Goal: Task Accomplishment & Management: Use online tool/utility

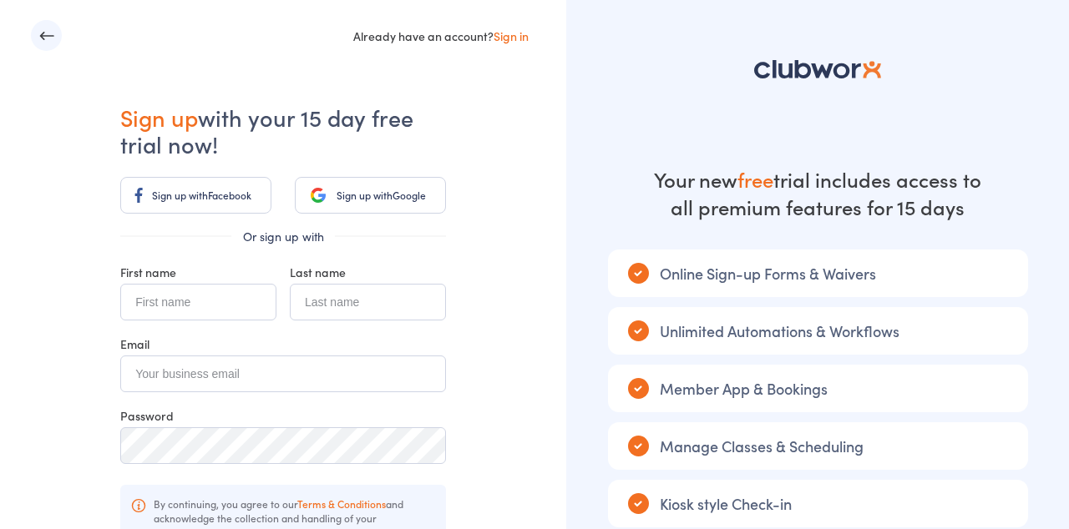
click at [48, 35] on icon "button" at bounding box center [46, 35] width 14 height 8
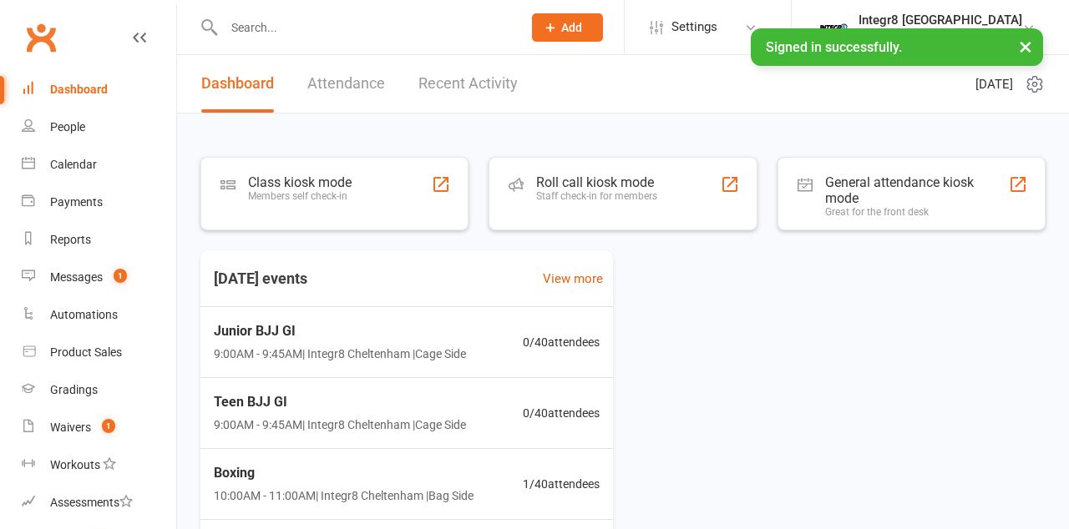
click at [380, 211] on div "Class kiosk mode Members self check-in" at bounding box center [334, 193] width 268 height 73
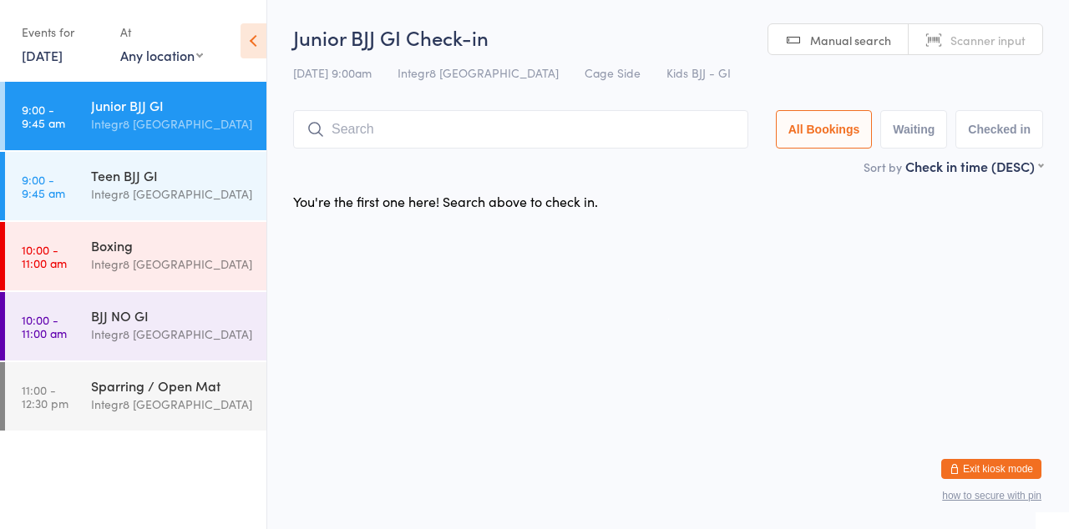
click at [417, 129] on input "search" at bounding box center [520, 129] width 455 height 38
type input "Alana"
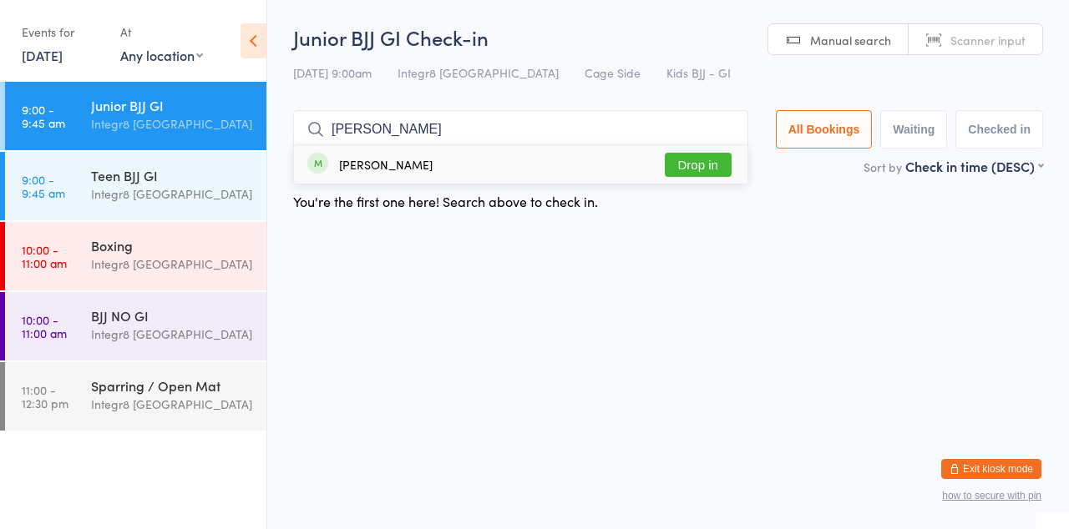
click at [726, 160] on button "Drop in" at bounding box center [698, 165] width 67 height 24
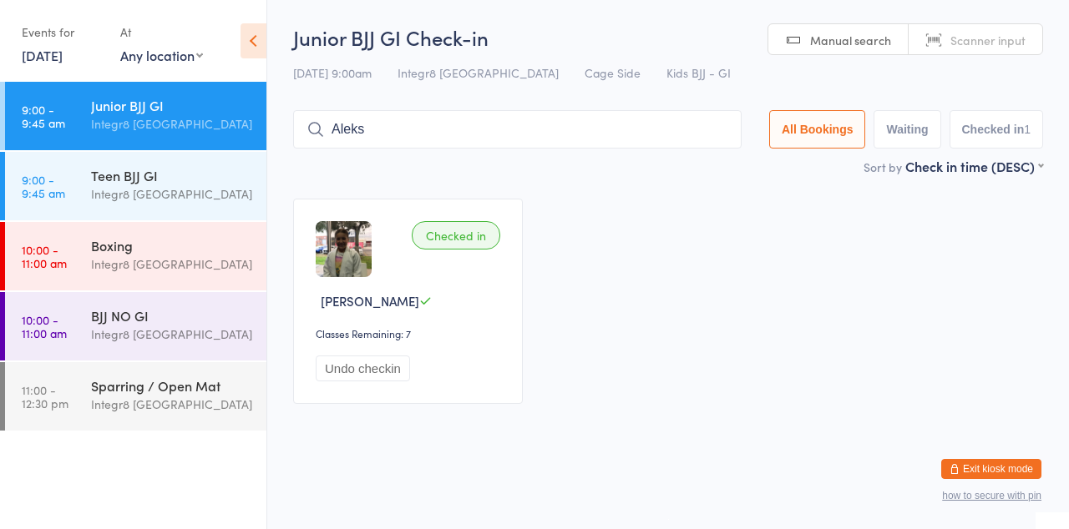
type input "Aleks"
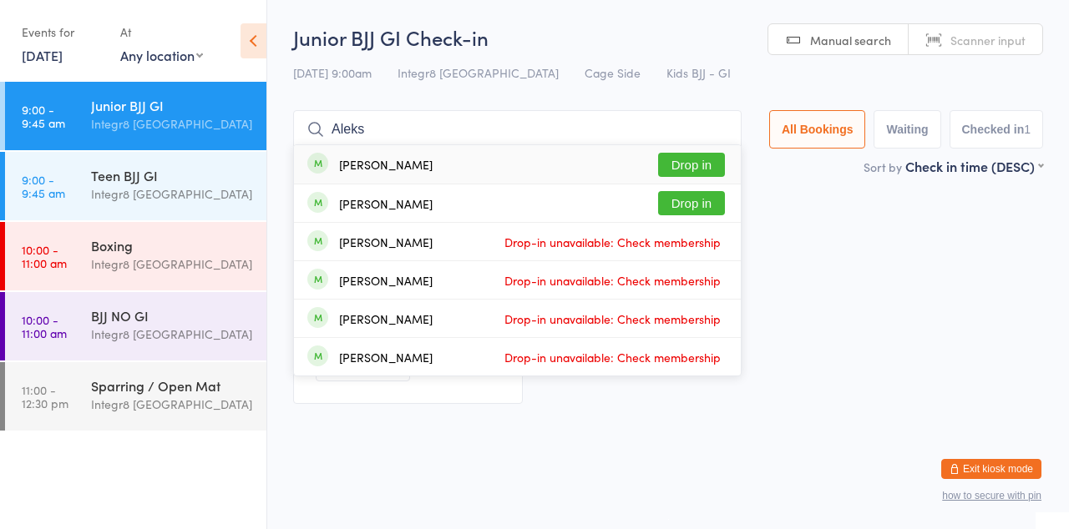
click at [706, 168] on button "Drop in" at bounding box center [691, 165] width 67 height 24
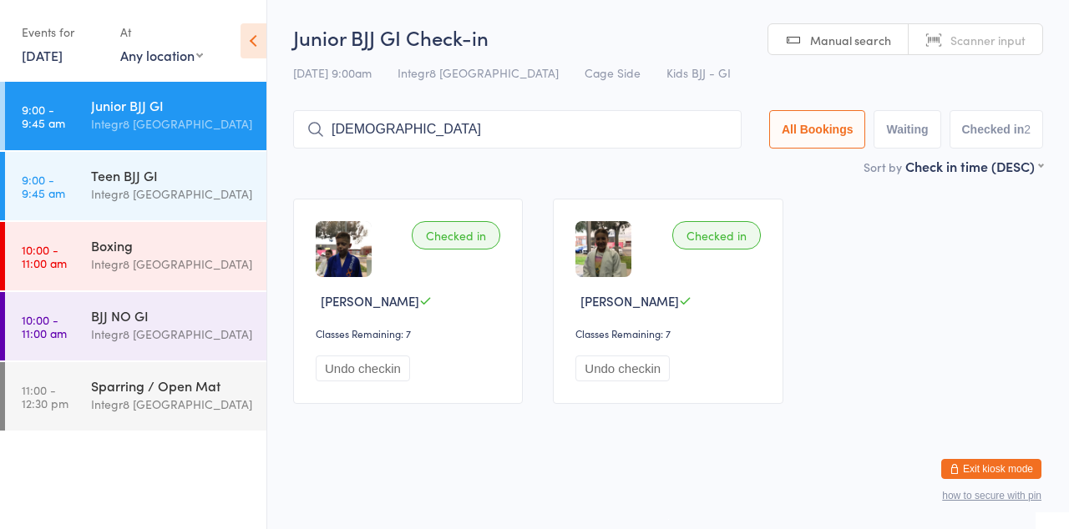
type input "Christian"
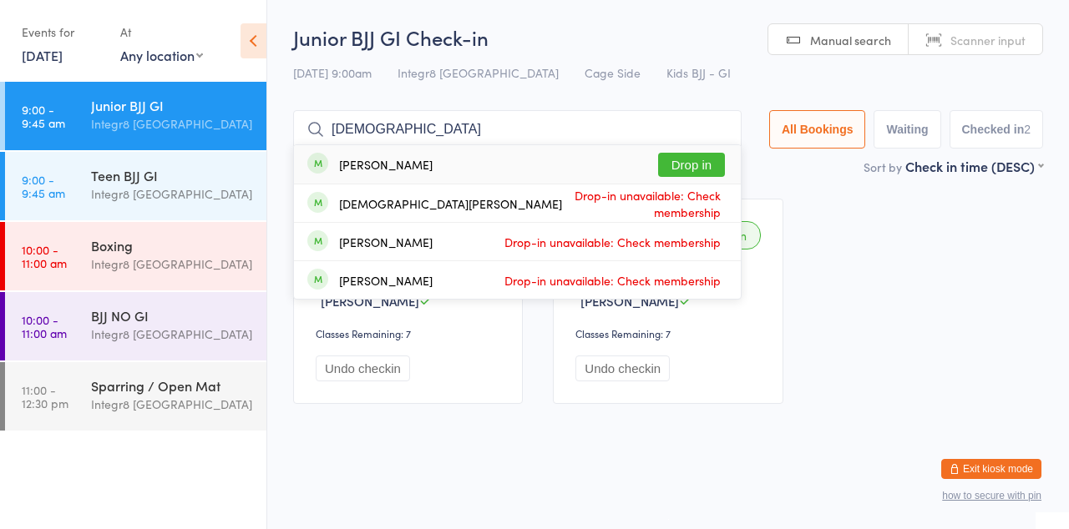
click at [701, 170] on button "Drop in" at bounding box center [691, 165] width 67 height 24
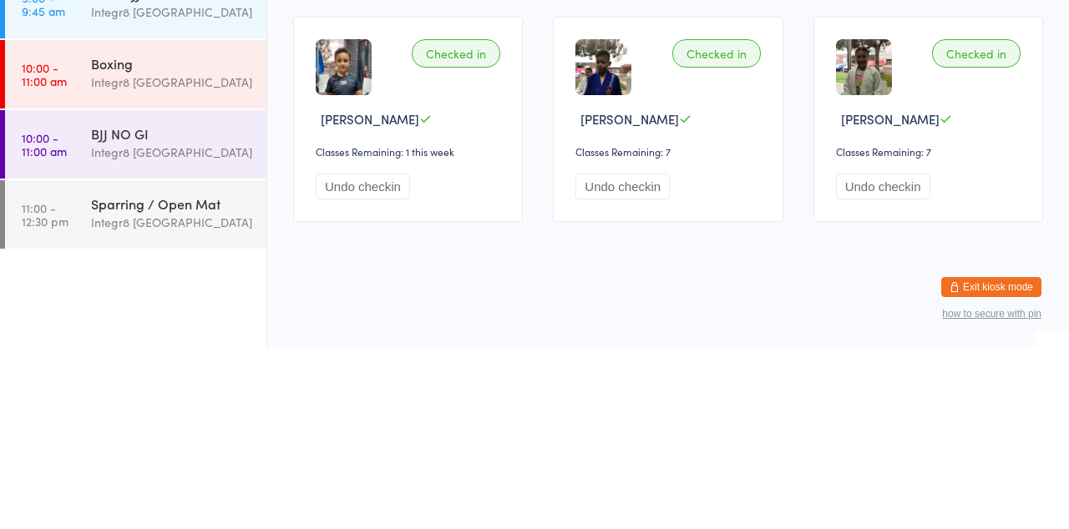
click at [172, 335] on div "Integr8 [GEOGRAPHIC_DATA]" at bounding box center [171, 334] width 161 height 19
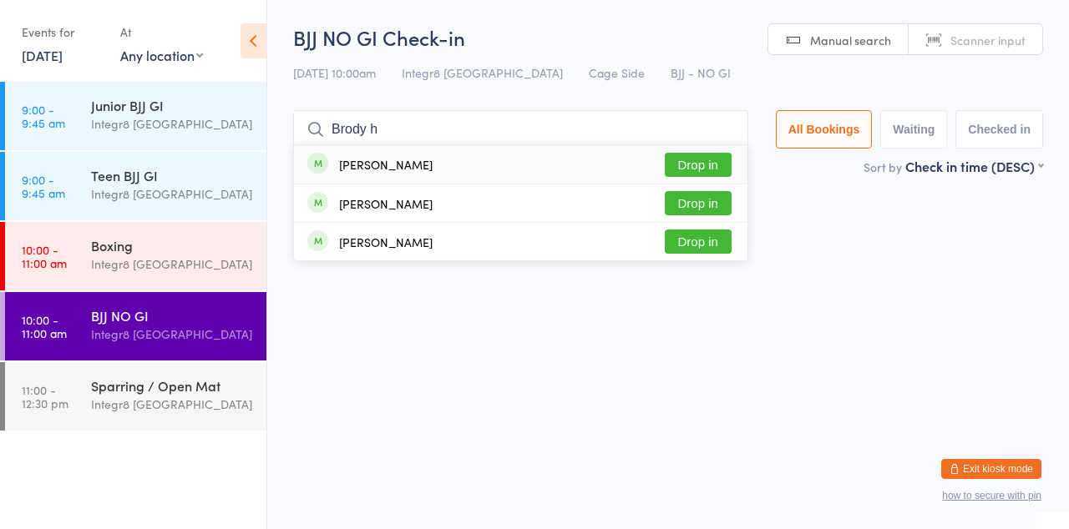
type input "Brody h"
click at [432, 169] on div "Brody Houttuin Drop in" at bounding box center [520, 164] width 453 height 38
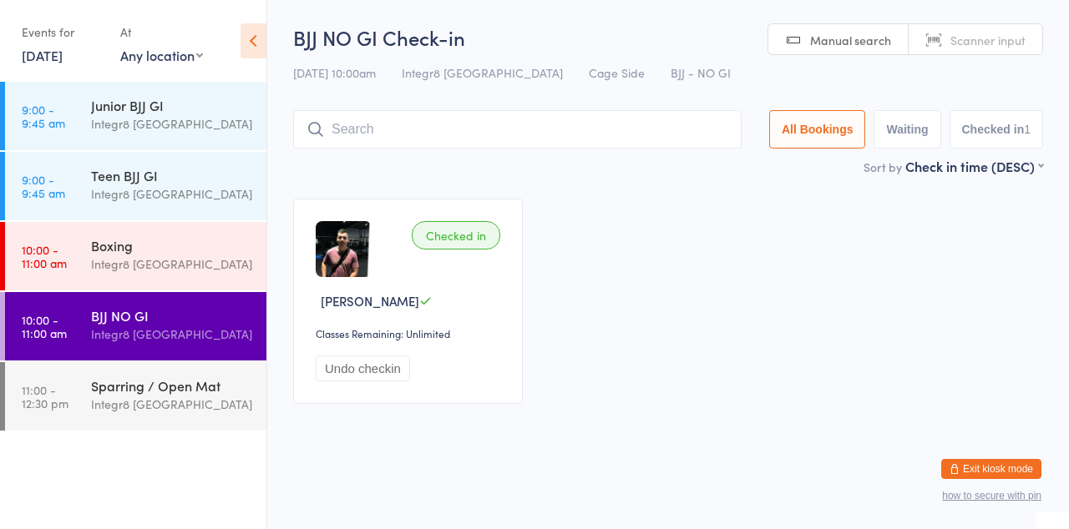
click at [141, 325] on div "Integr8 [GEOGRAPHIC_DATA]" at bounding box center [171, 334] width 161 height 19
type input "Vu"
click at [698, 175] on button "Drop in" at bounding box center [691, 165] width 67 height 24
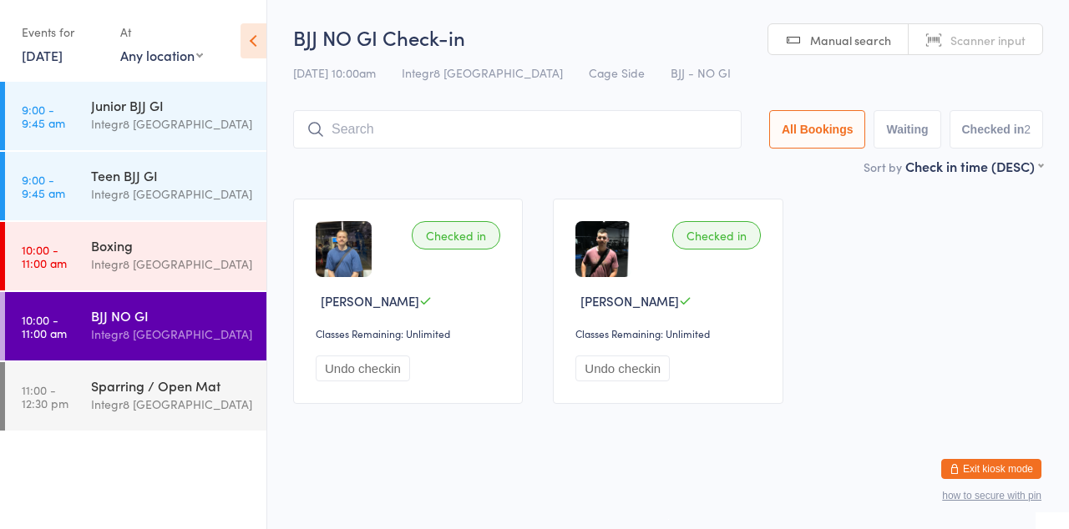
click at [459, 125] on input "search" at bounding box center [517, 129] width 448 height 38
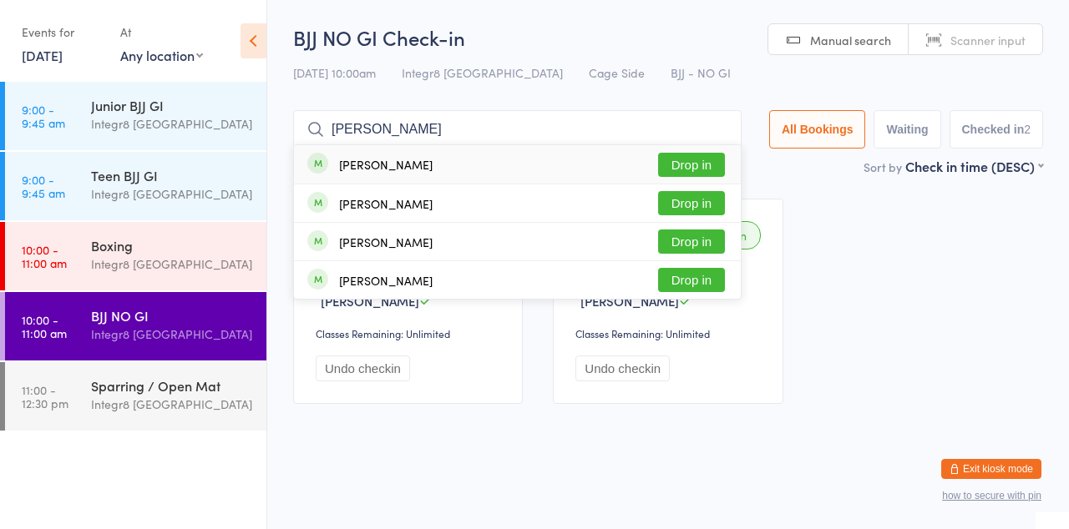
type input "Andrew"
click at [696, 167] on button "Drop in" at bounding box center [691, 165] width 67 height 24
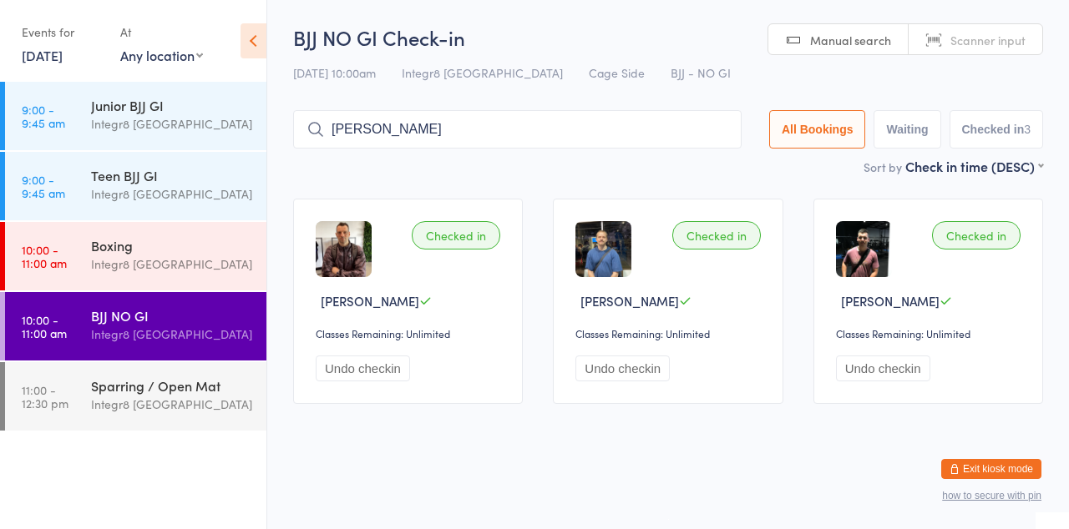
type input "Brod"
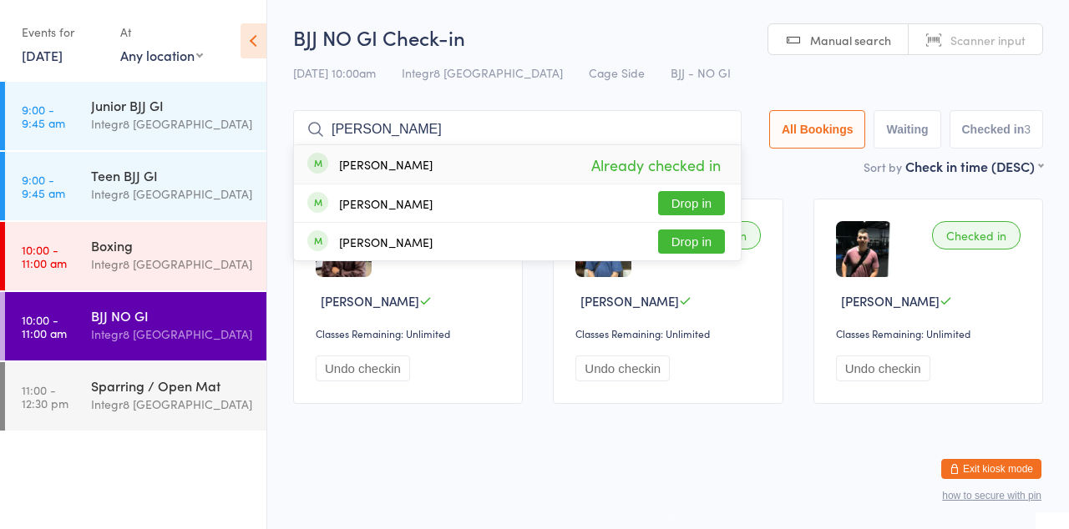
click at [718, 200] on button "Drop in" at bounding box center [691, 203] width 67 height 24
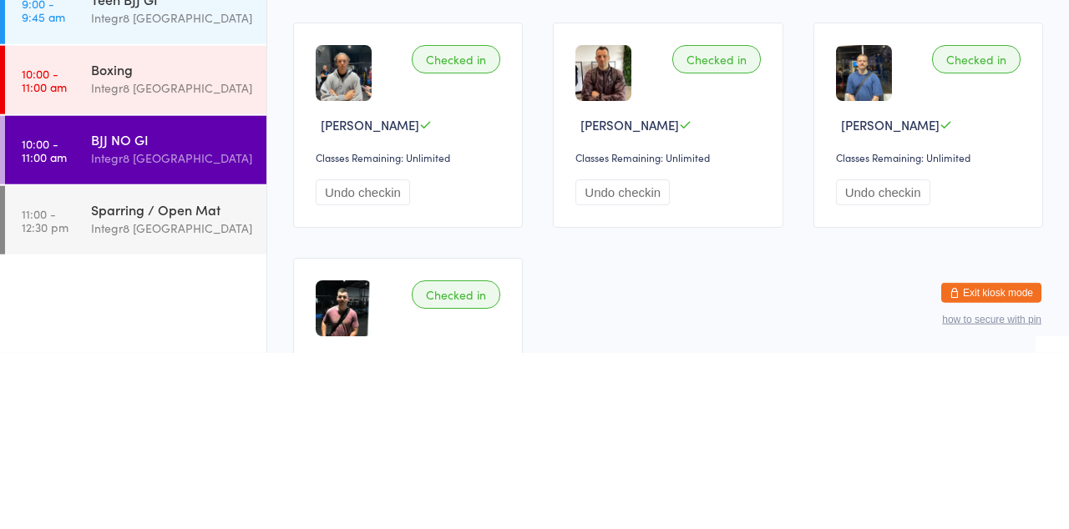
click at [102, 336] on div "Integr8 [GEOGRAPHIC_DATA]" at bounding box center [171, 334] width 161 height 19
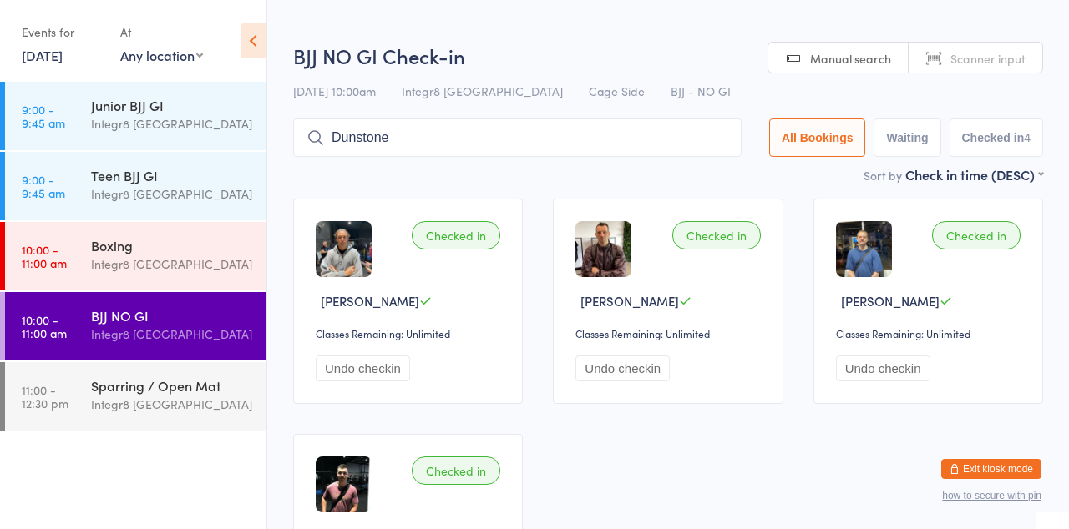
type input "Dunstone"
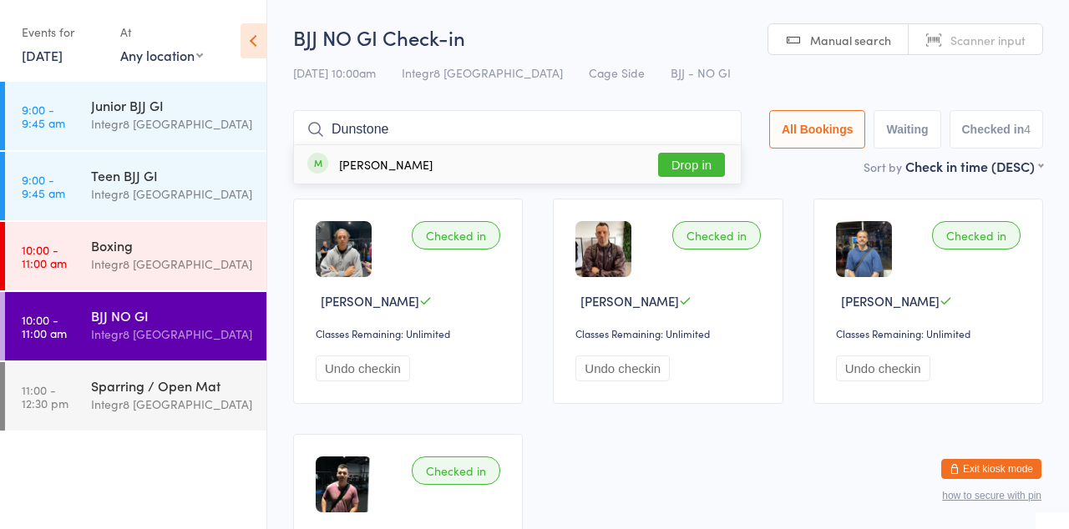
click at [706, 168] on button "Drop in" at bounding box center [691, 165] width 67 height 24
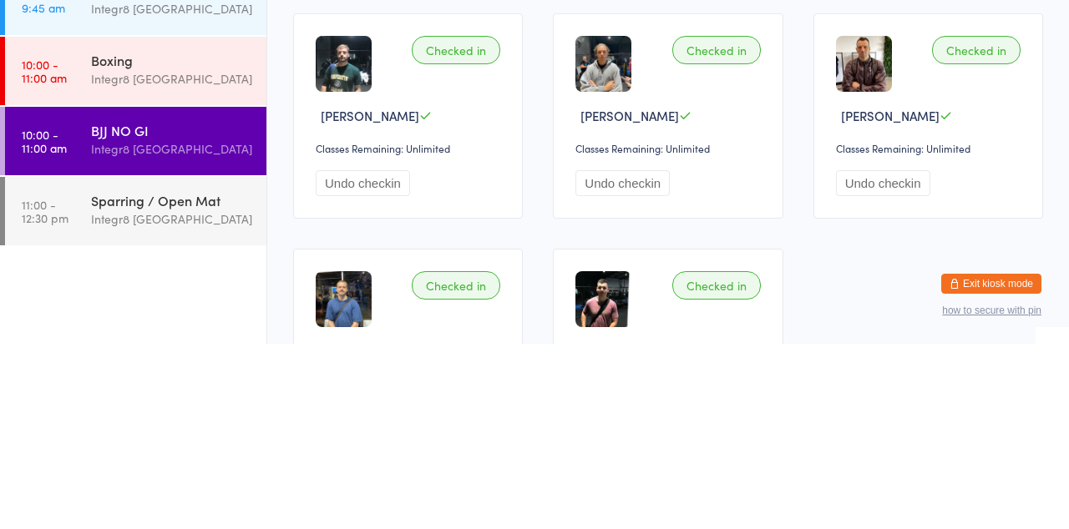
click at [105, 397] on div "Integr8 [GEOGRAPHIC_DATA]" at bounding box center [171, 404] width 161 height 19
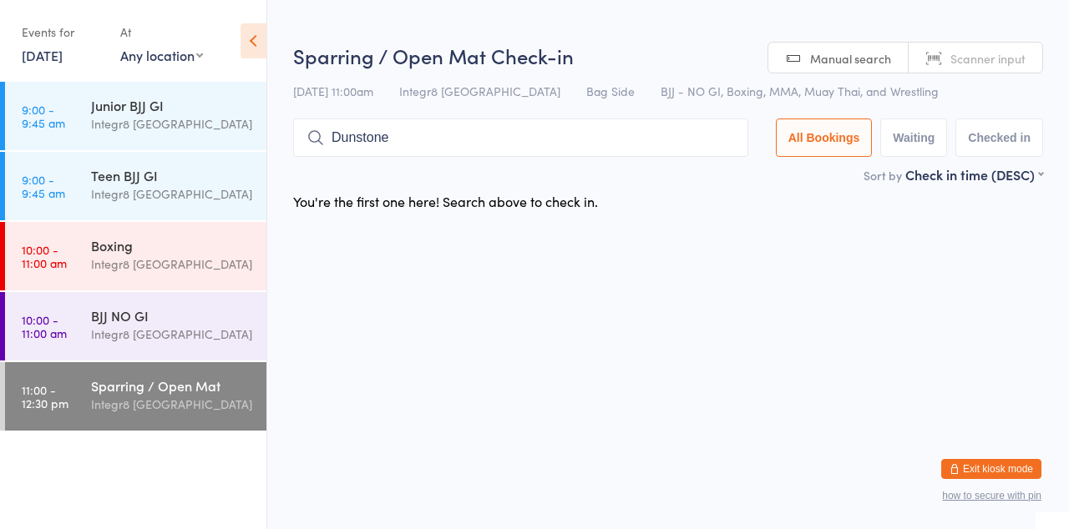
type input "Dunstone"
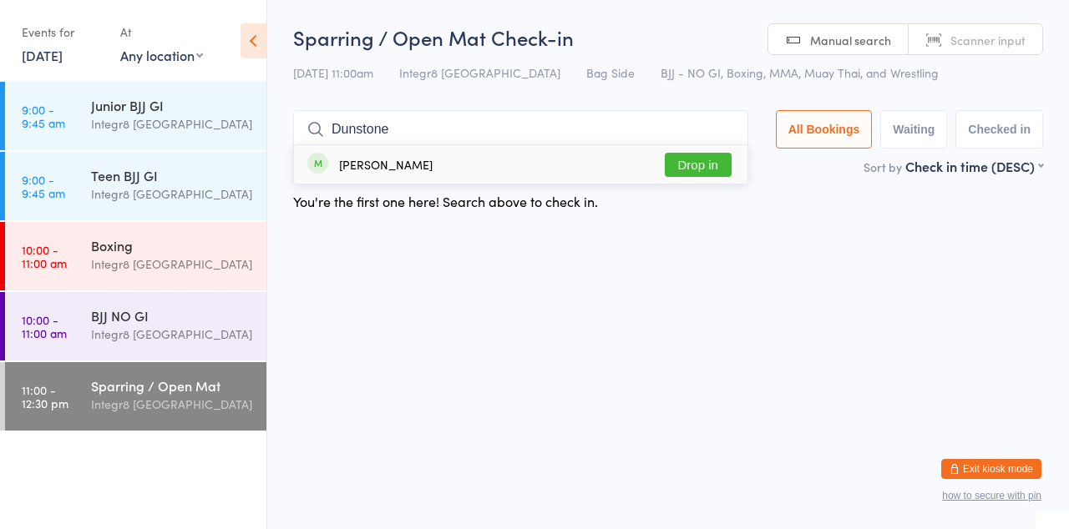
click at [708, 168] on button "Drop in" at bounding box center [698, 165] width 67 height 24
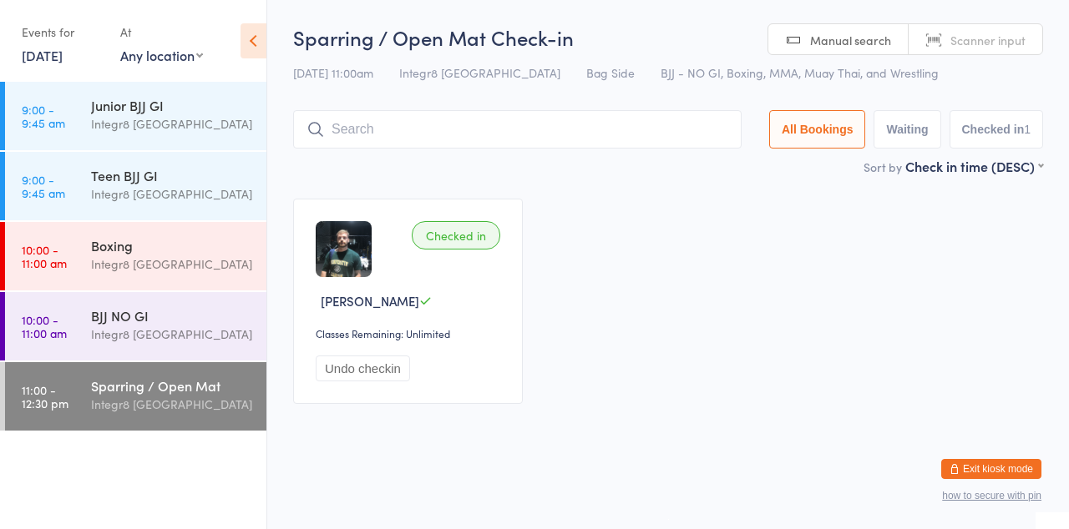
click at [109, 269] on div "Integr8 [GEOGRAPHIC_DATA]" at bounding box center [171, 264] width 161 height 19
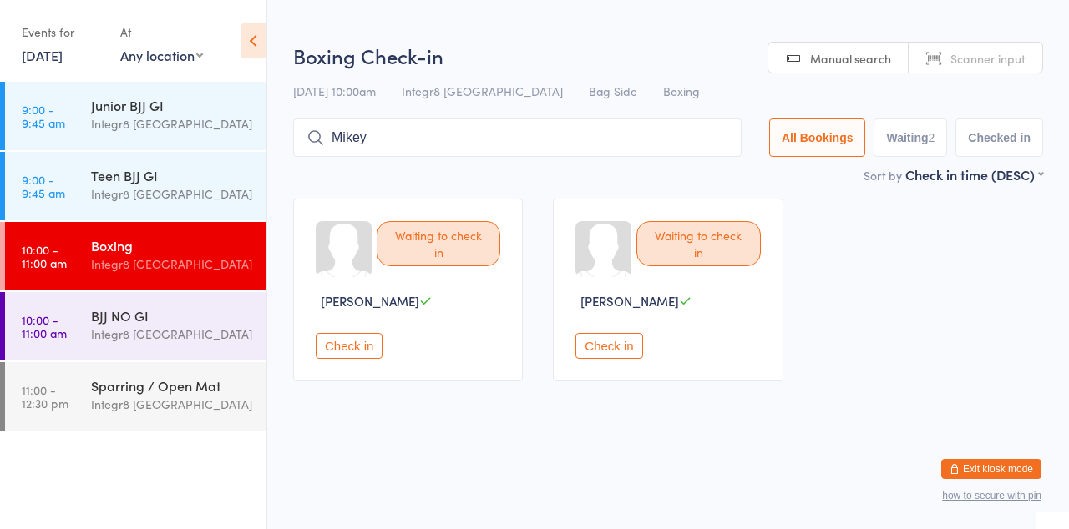
type input "Mikey"
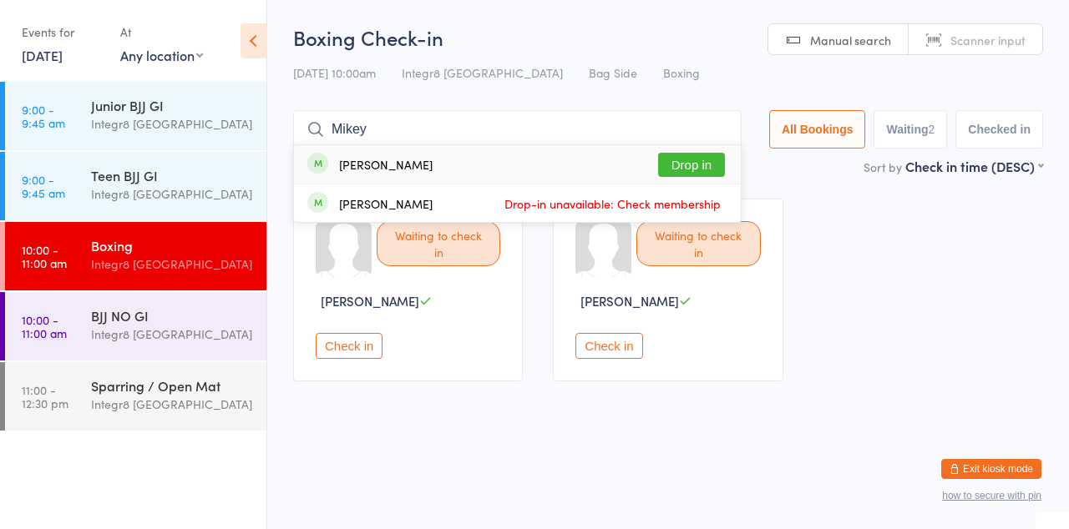
click at [705, 170] on button "Drop in" at bounding box center [691, 165] width 67 height 24
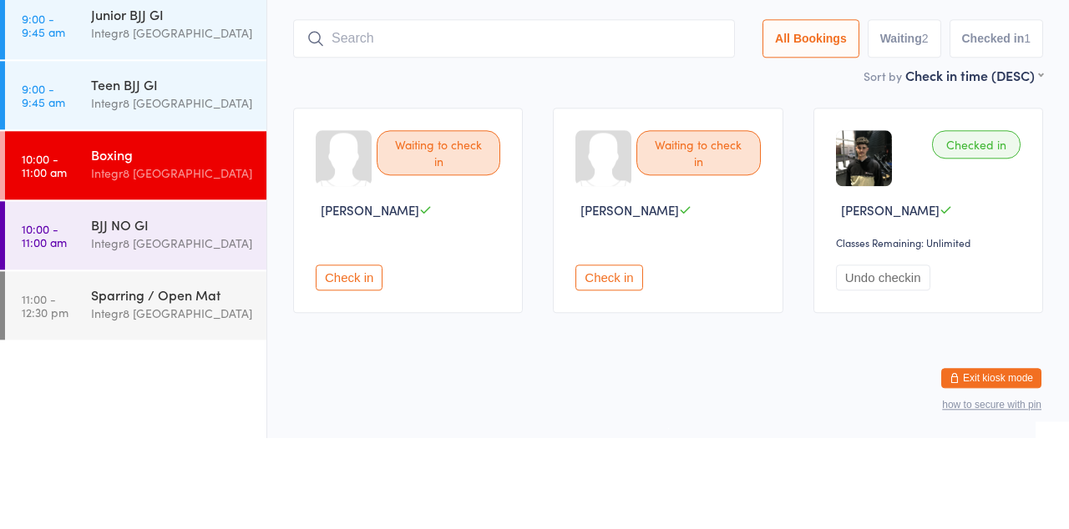
click at [165, 350] on div "BJJ NO GI Integr8 Cheltenham" at bounding box center [178, 325] width 175 height 66
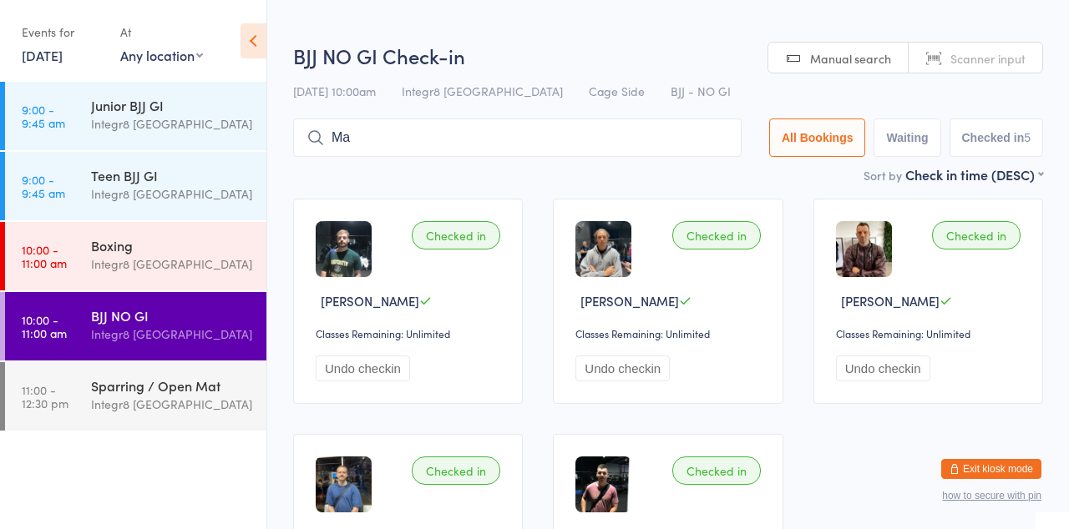
type input "M"
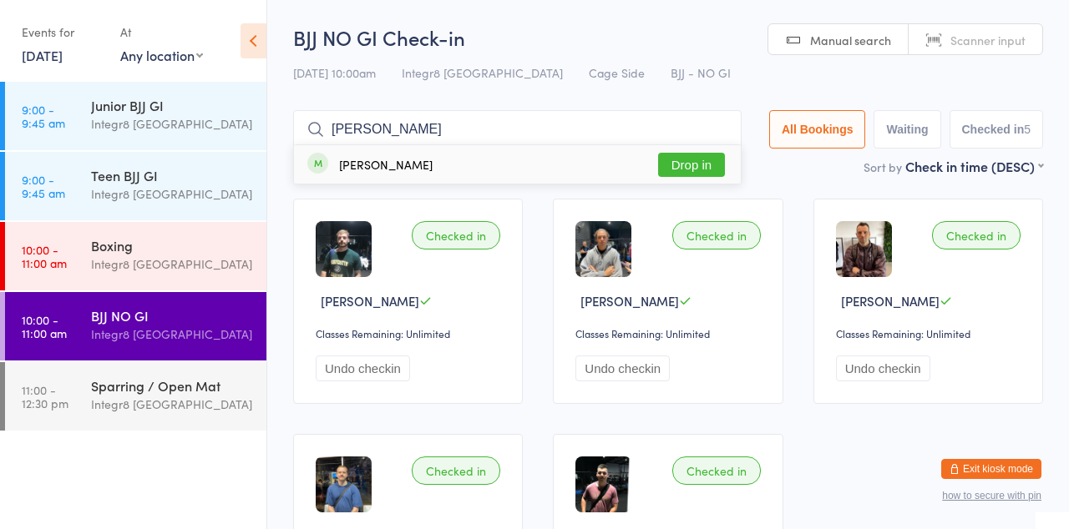
type input "Jake"
click at [471, 172] on div "Jake Turnbull Drop in" at bounding box center [517, 164] width 447 height 38
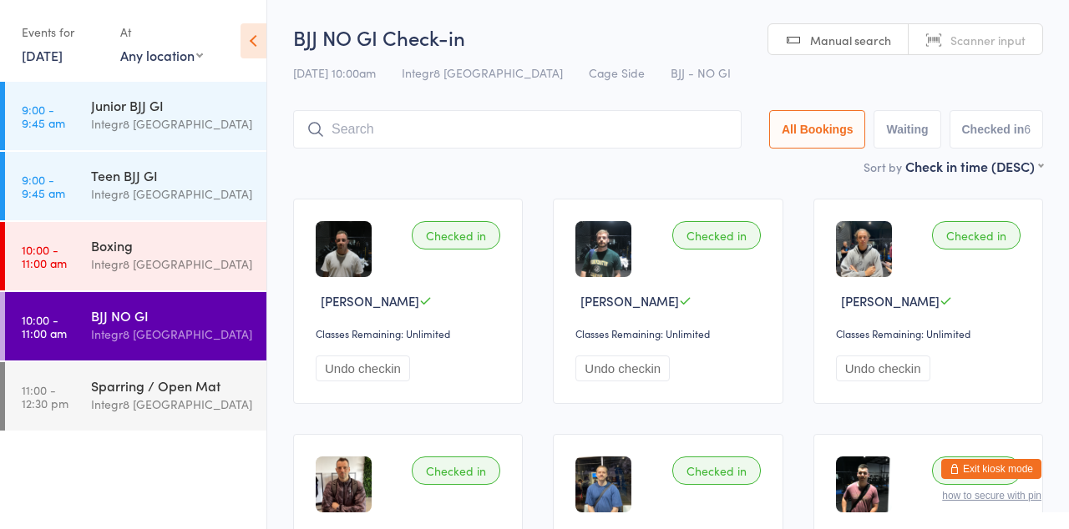
click at [687, 124] on input "search" at bounding box center [517, 129] width 448 height 38
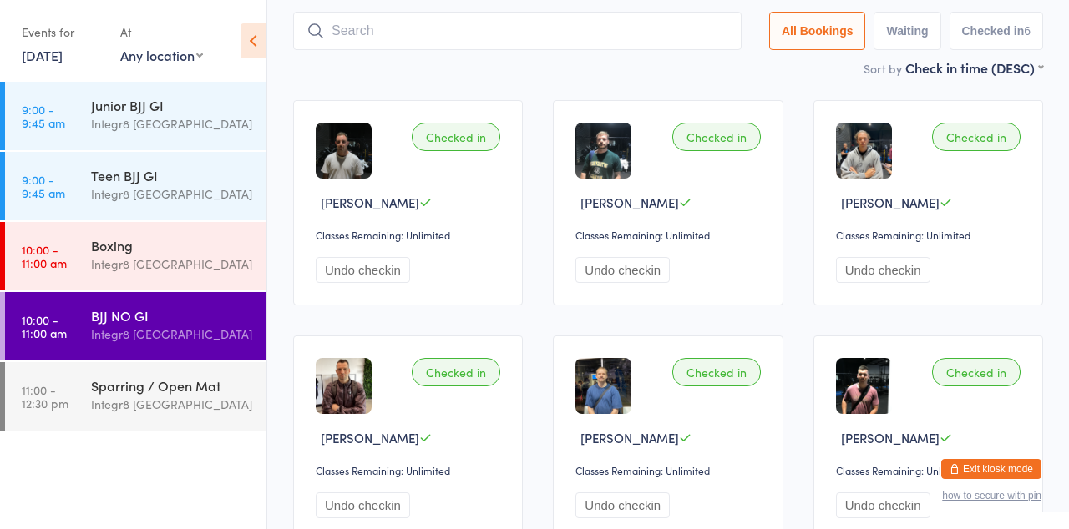
scroll to position [110, 0]
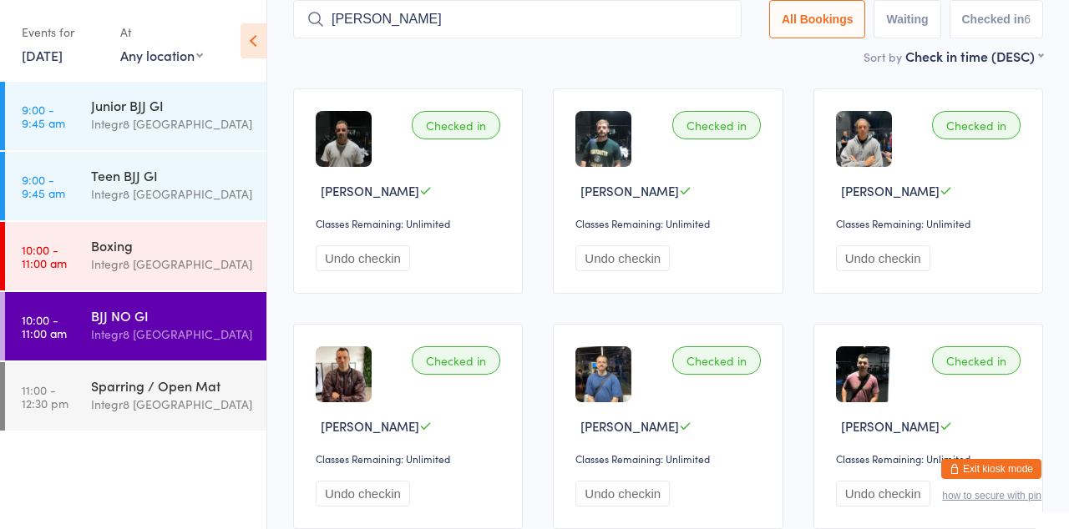
type input "Silvio"
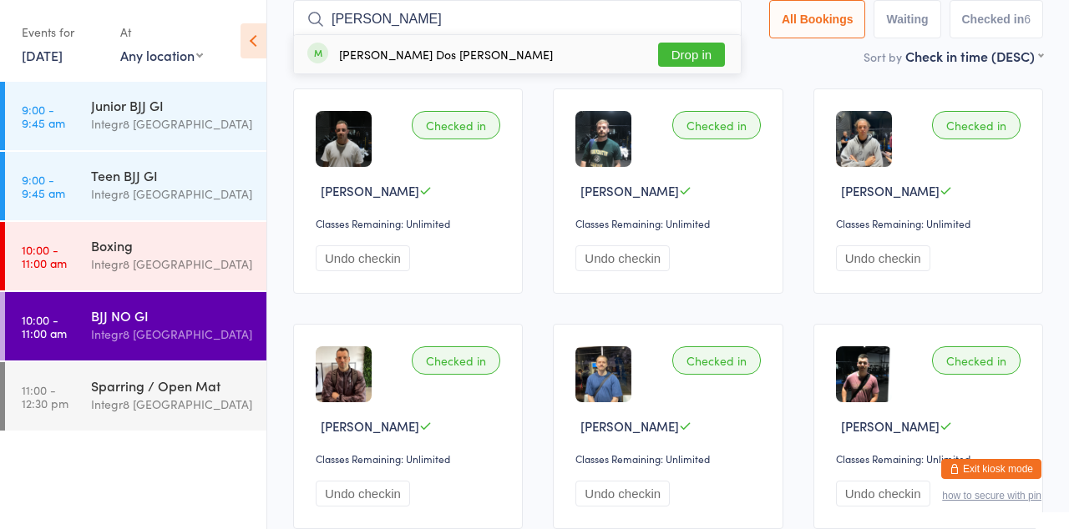
click at [594, 63] on div "Silvio luiz Dos santos junior Drop in" at bounding box center [517, 54] width 447 height 38
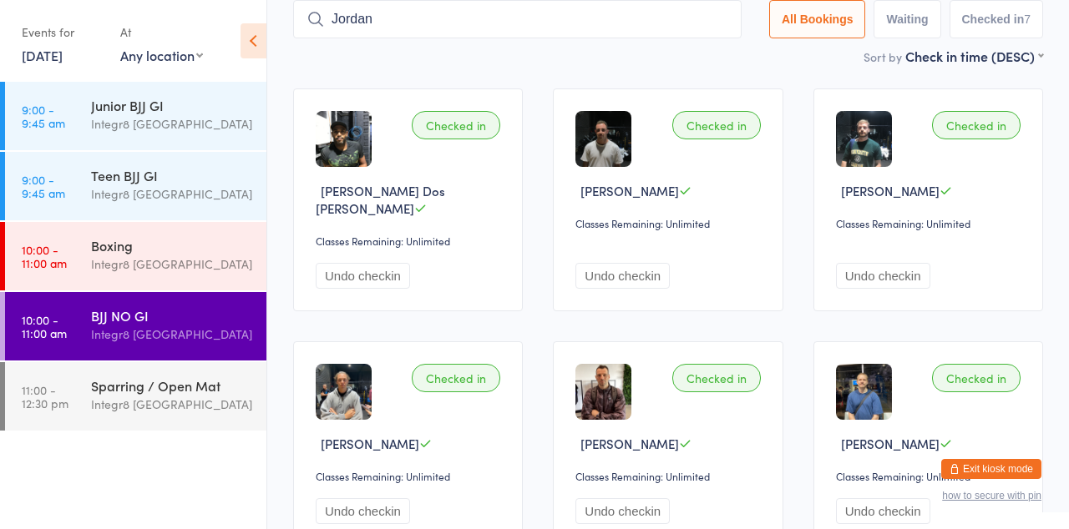
type input "Jordan"
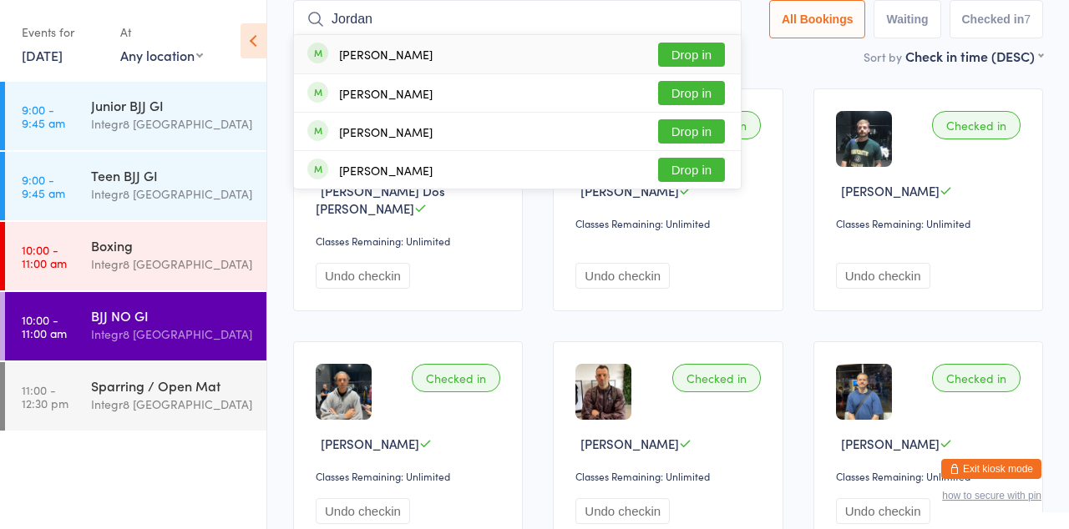
click at [711, 57] on button "Drop in" at bounding box center [691, 55] width 67 height 24
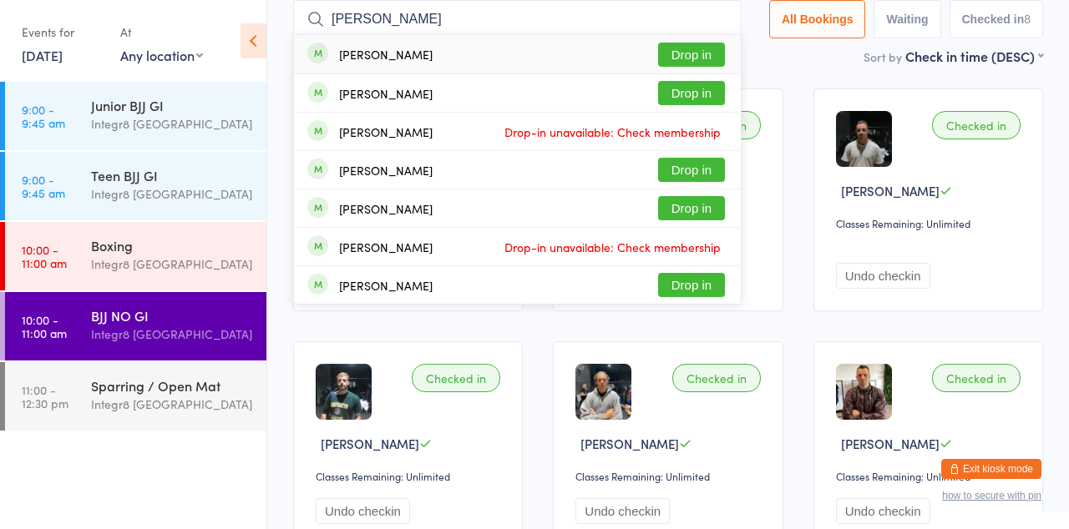
type input "James mo"
click at [710, 173] on button "Drop in" at bounding box center [691, 170] width 67 height 24
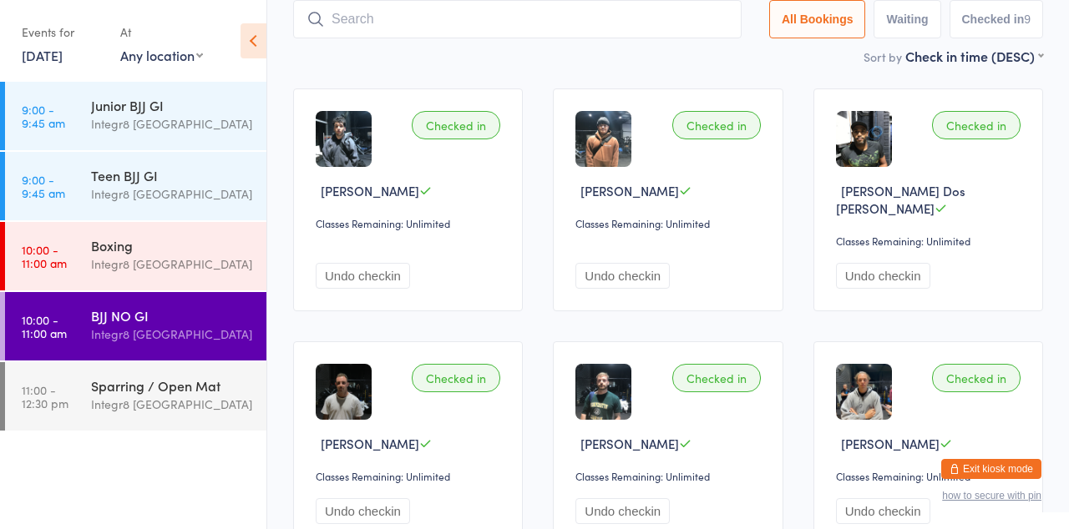
click at [161, 246] on div "Boxing" at bounding box center [171, 245] width 161 height 18
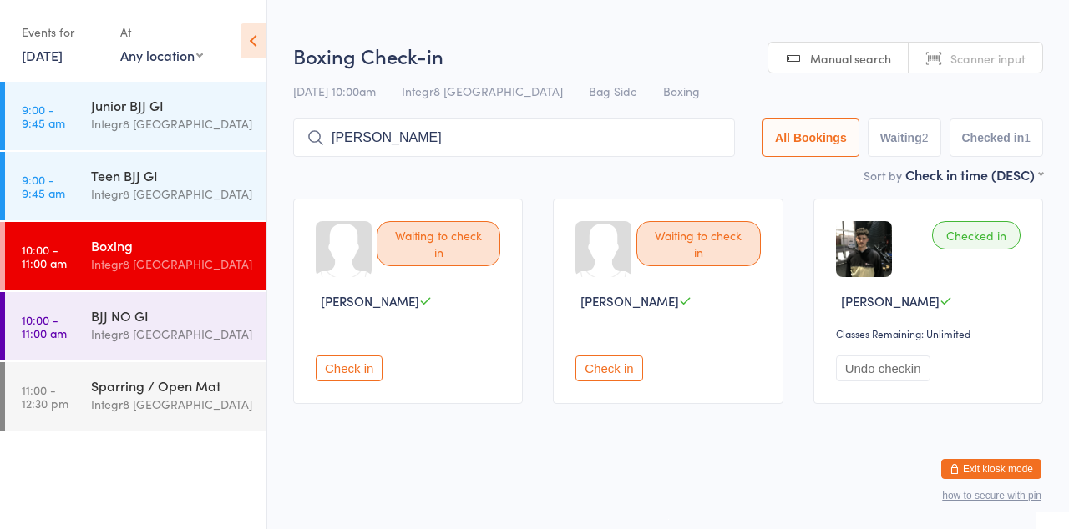
type input "Tom"
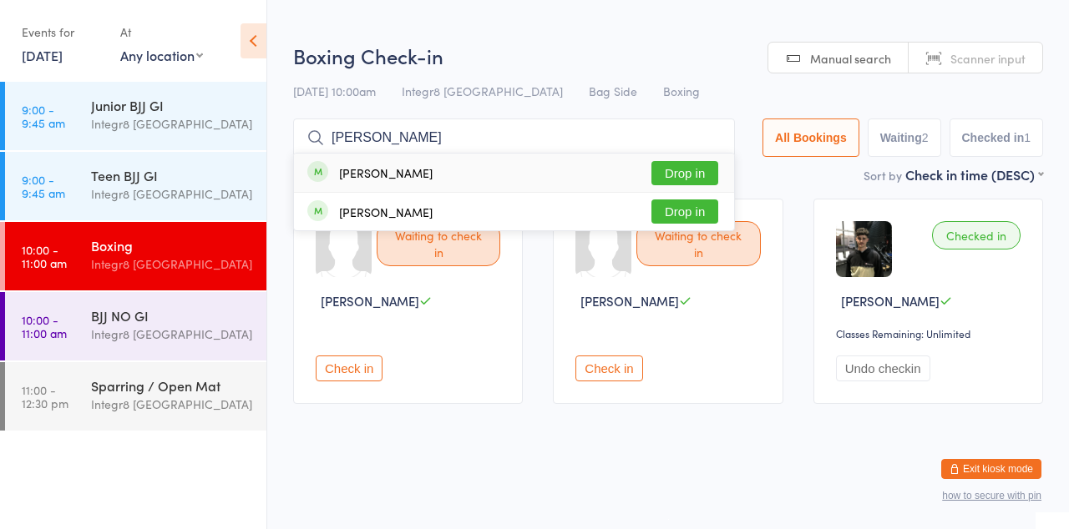
click at [686, 173] on button "Drop in" at bounding box center [684, 173] width 67 height 24
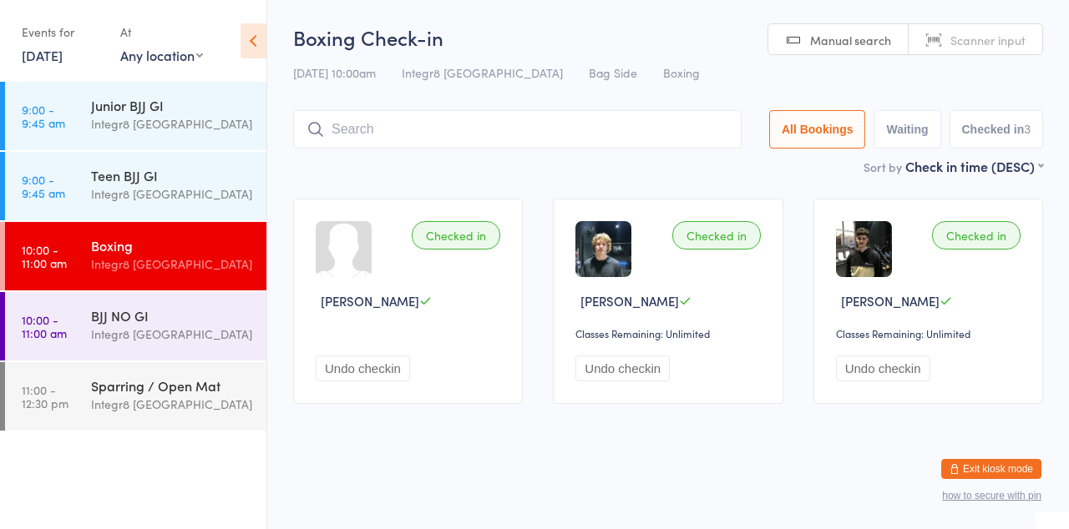
click at [140, 395] on div "Integr8 [GEOGRAPHIC_DATA]" at bounding box center [171, 404] width 161 height 19
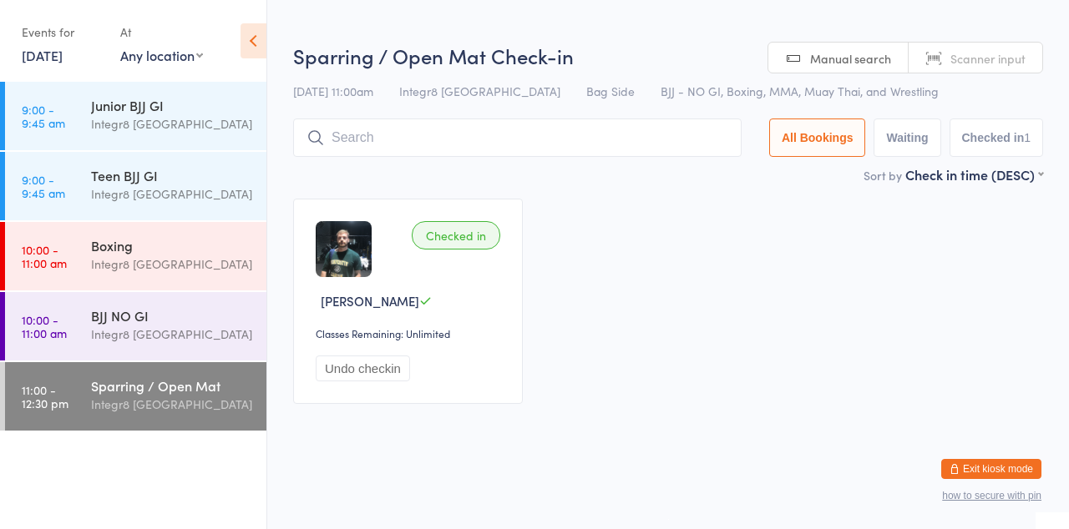
click at [713, 292] on div "Checked in [PERSON_NAME] Classes Remaining: Unlimited Undo checkin" at bounding box center [668, 301] width 780 height 235
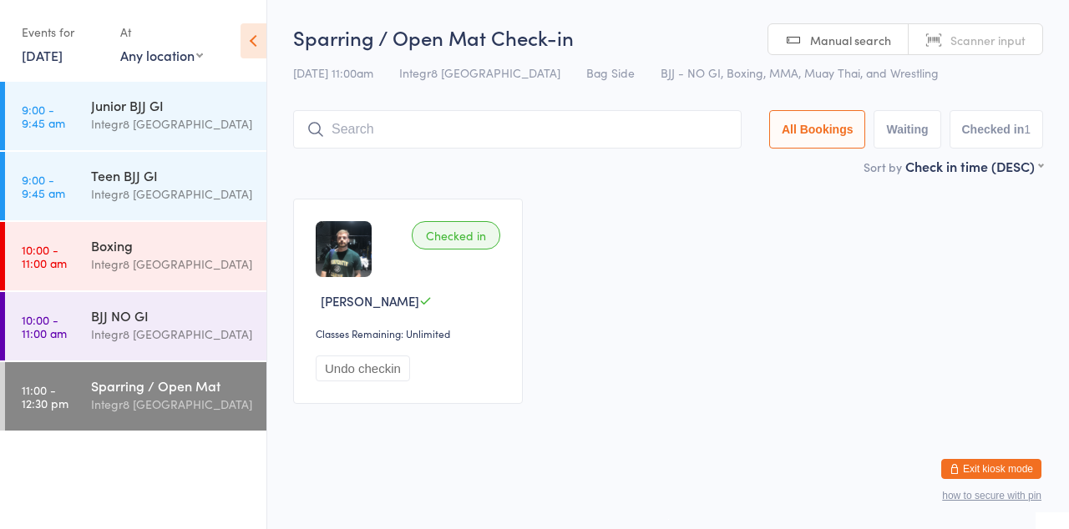
click at [534, 123] on input "search" at bounding box center [517, 129] width 448 height 38
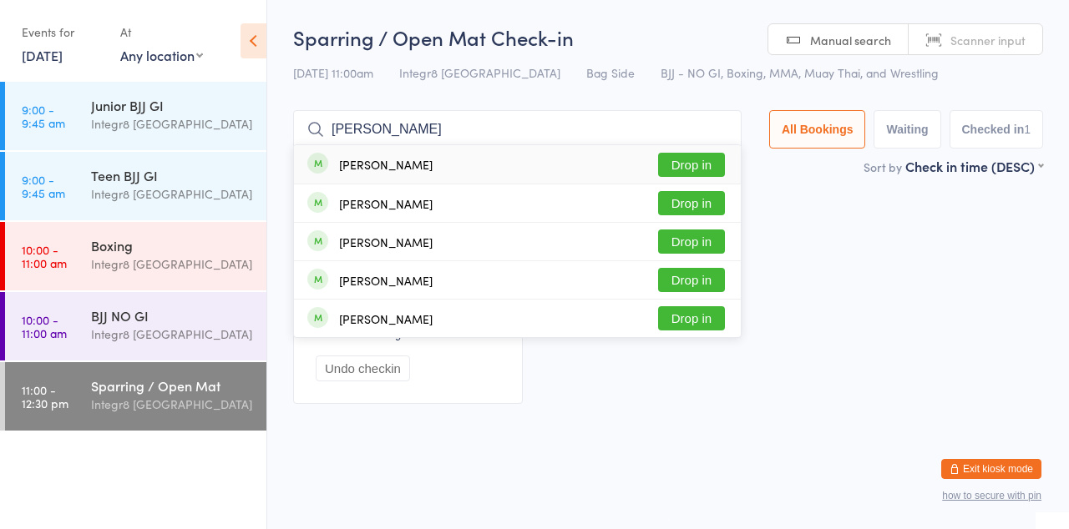
type input "[PERSON_NAME]"
click at [706, 243] on button "Drop in" at bounding box center [691, 242] width 67 height 24
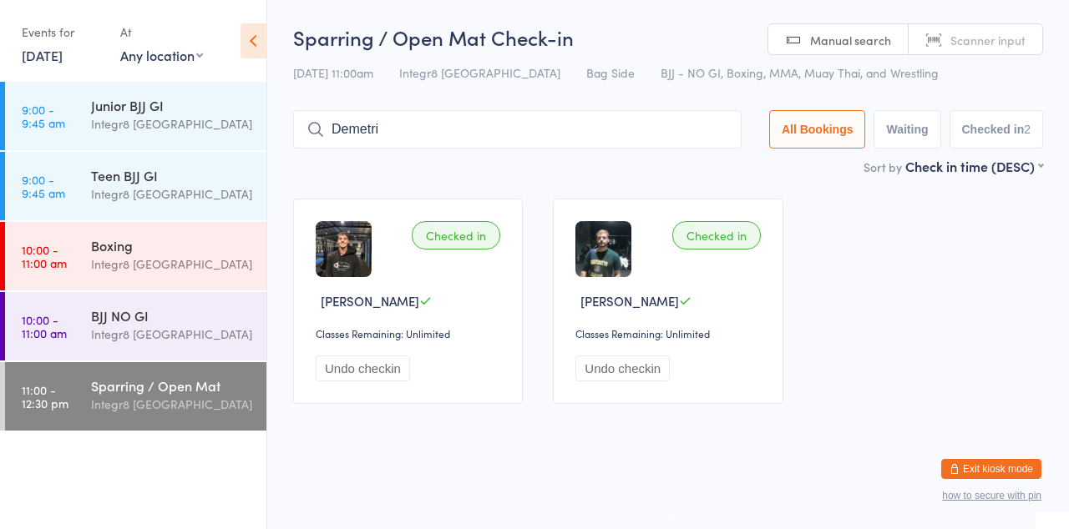
type input "Demetri"
click at [700, 170] on button "Drop in" at bounding box center [691, 165] width 67 height 24
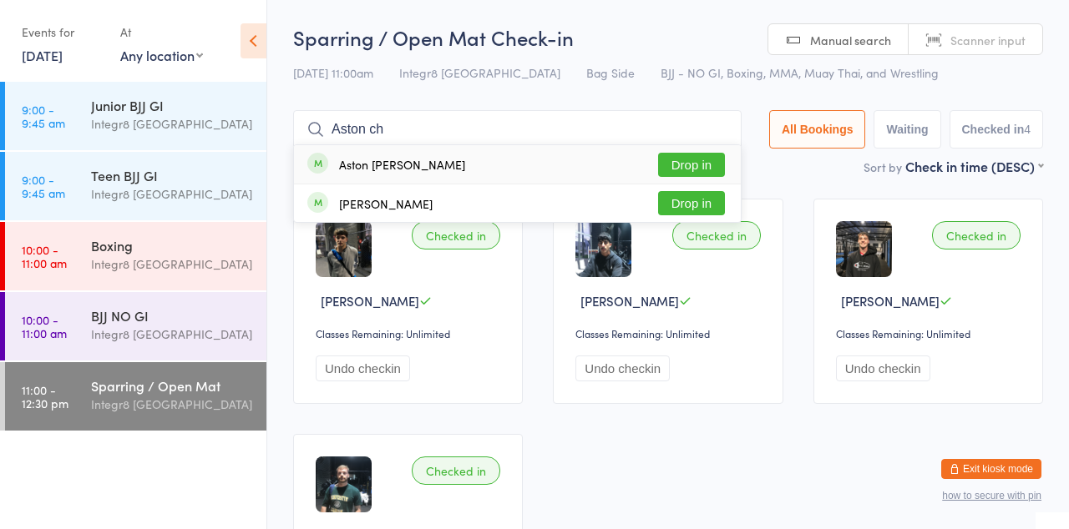
type input "Aston ch"
click at [708, 165] on button "Drop in" at bounding box center [691, 165] width 67 height 24
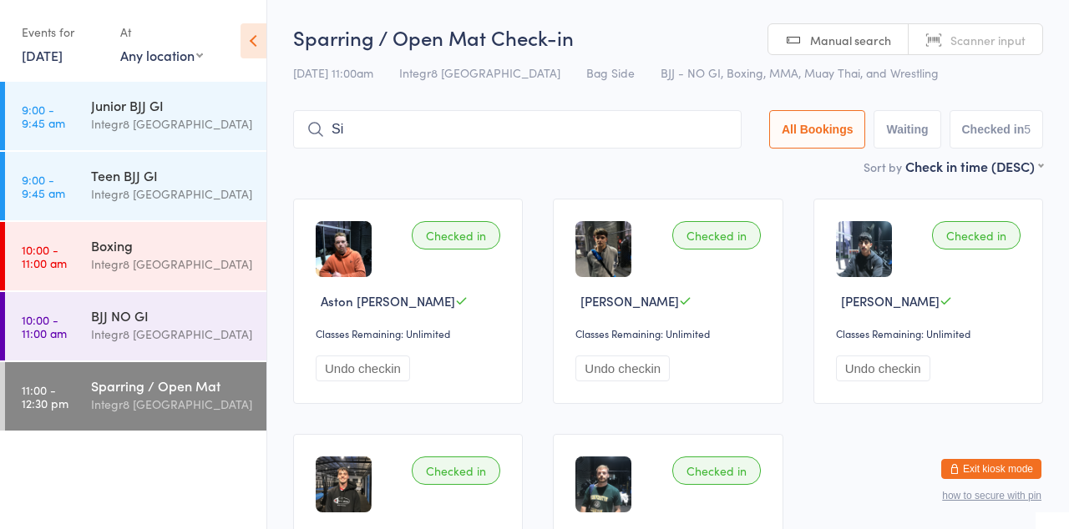
type input "S"
click at [78, 174] on link "9:00 - 9:45 am Teen BJJ GI Integr8 [GEOGRAPHIC_DATA]" at bounding box center [135, 186] width 261 height 68
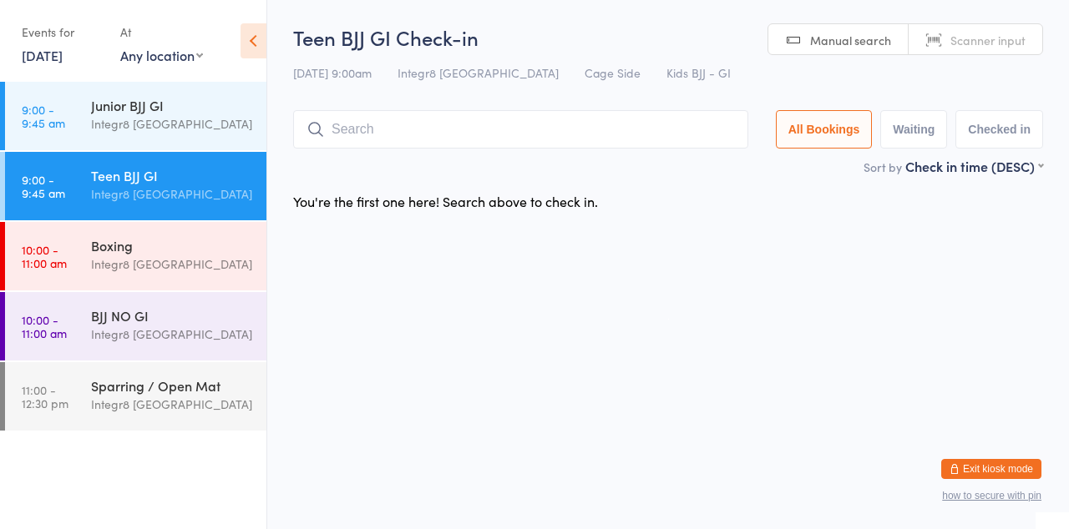
click at [195, 266] on div "Integr8 [GEOGRAPHIC_DATA]" at bounding box center [171, 264] width 161 height 19
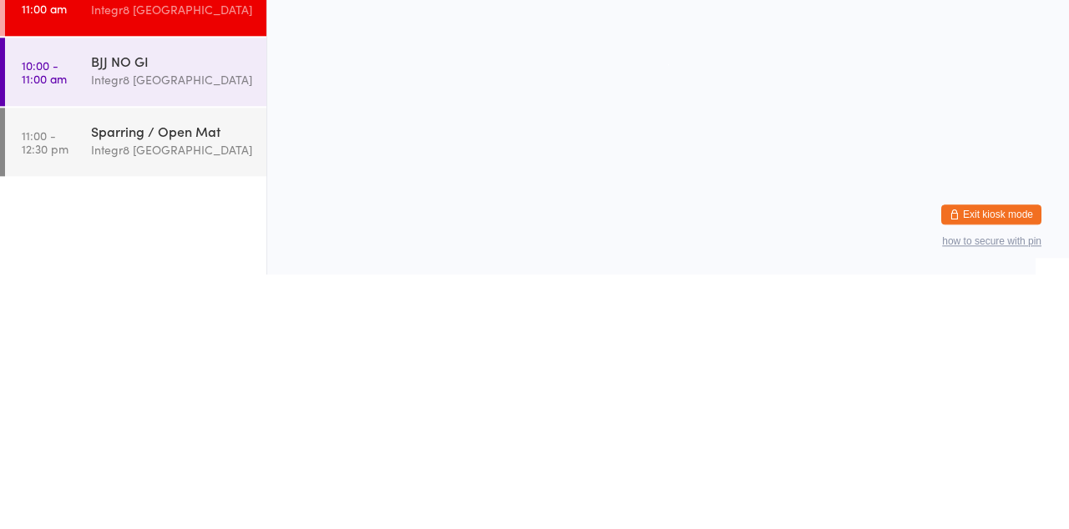
click at [73, 397] on link "11:00 - 12:30 pm Sparring / Open Mat Integr8 [GEOGRAPHIC_DATA]" at bounding box center [135, 396] width 261 height 68
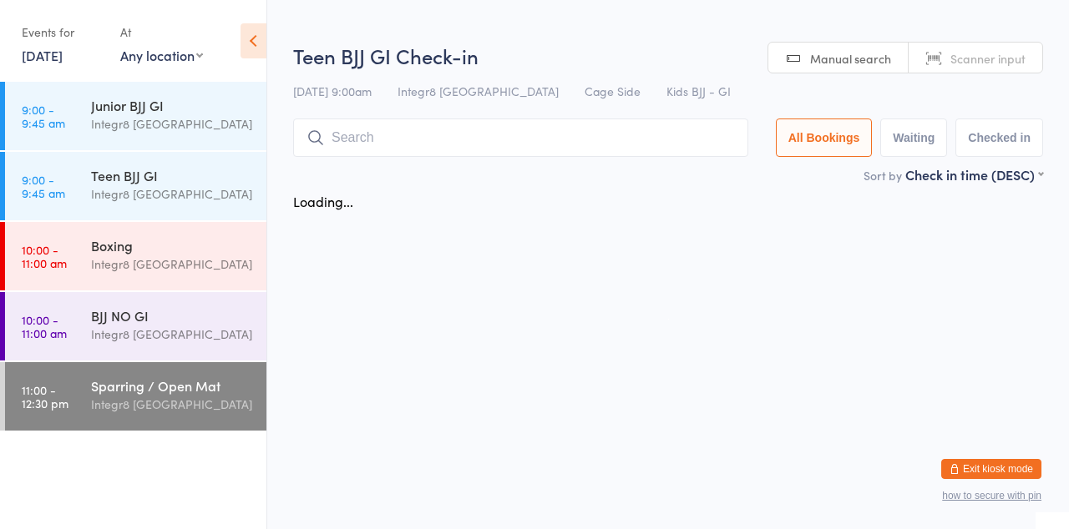
click at [52, 158] on link "9:00 - 9:45 am Teen BJJ GI Integr8 [GEOGRAPHIC_DATA]" at bounding box center [135, 186] width 261 height 68
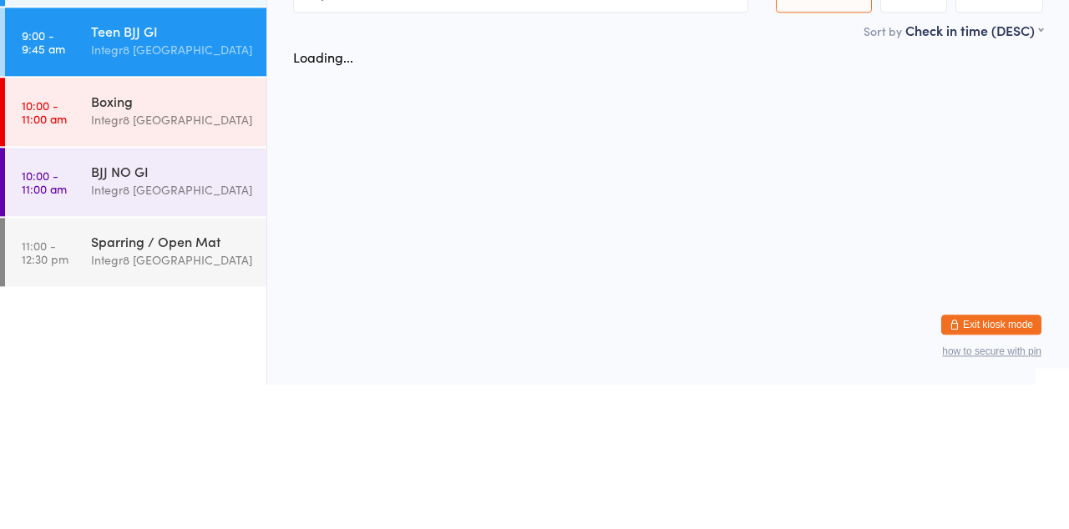
click at [91, 402] on div "Integr8 [GEOGRAPHIC_DATA]" at bounding box center [171, 404] width 161 height 19
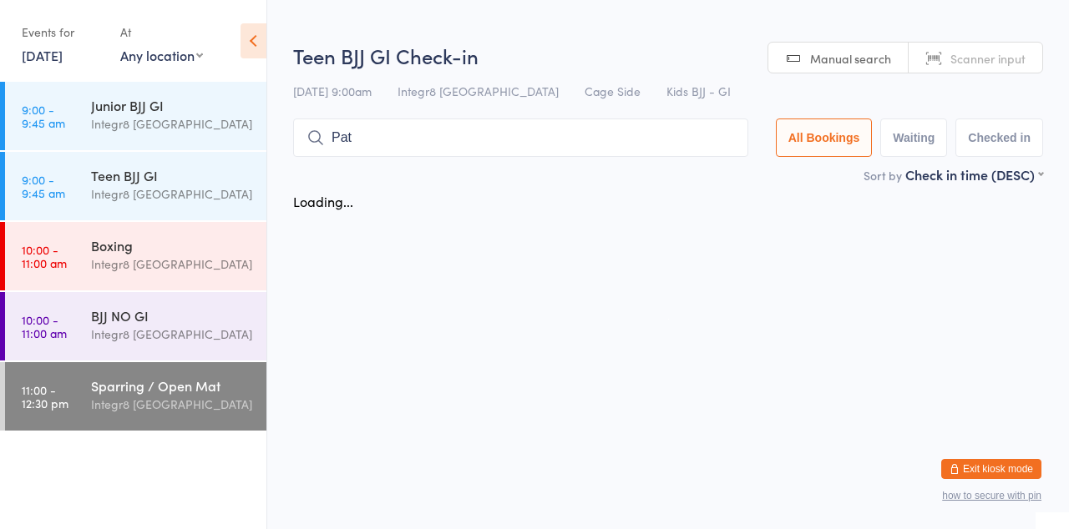
type input "Pat"
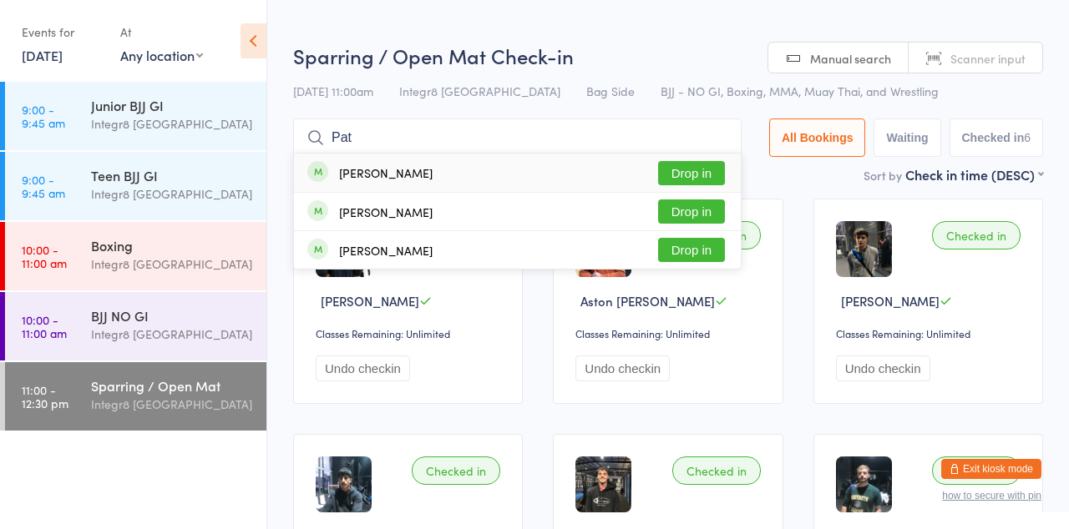
click at [716, 175] on button "Drop in" at bounding box center [691, 173] width 67 height 24
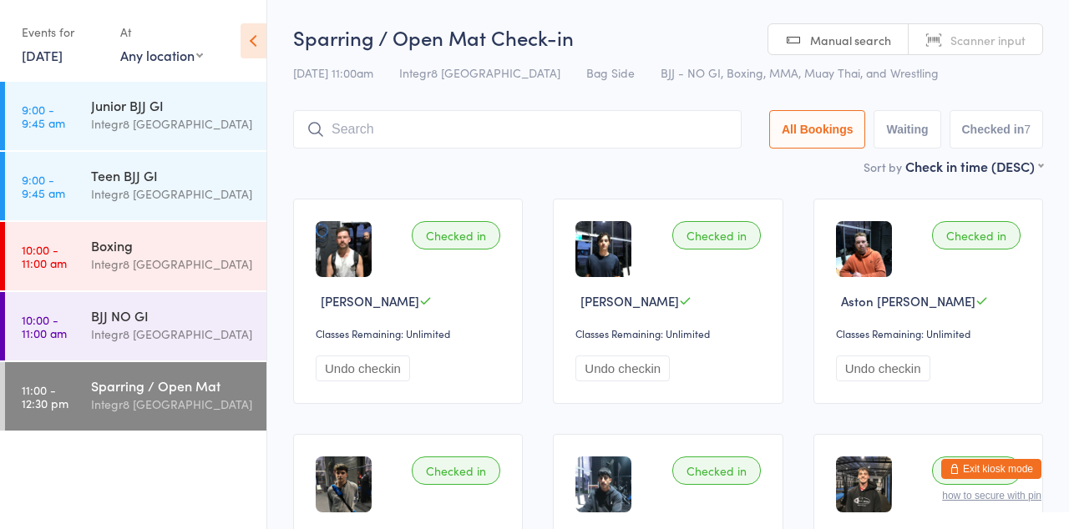
click at [753, 187] on div "Checked in [PERSON_NAME] Classes Remaining: Unlimited Undo checkin Checked in […" at bounding box center [668, 537] width 780 height 706
click at [386, 134] on input "search" at bounding box center [517, 129] width 448 height 38
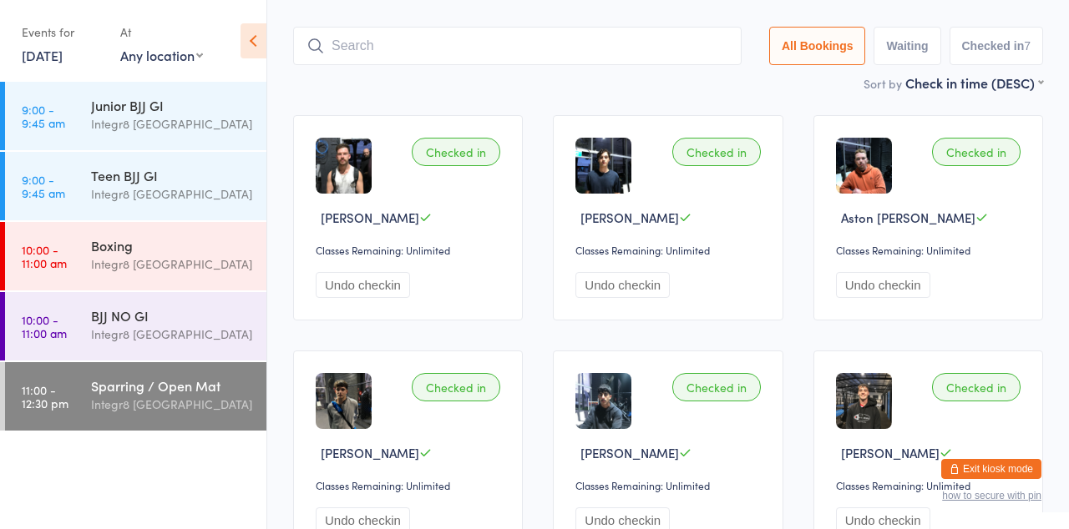
scroll to position [110, 0]
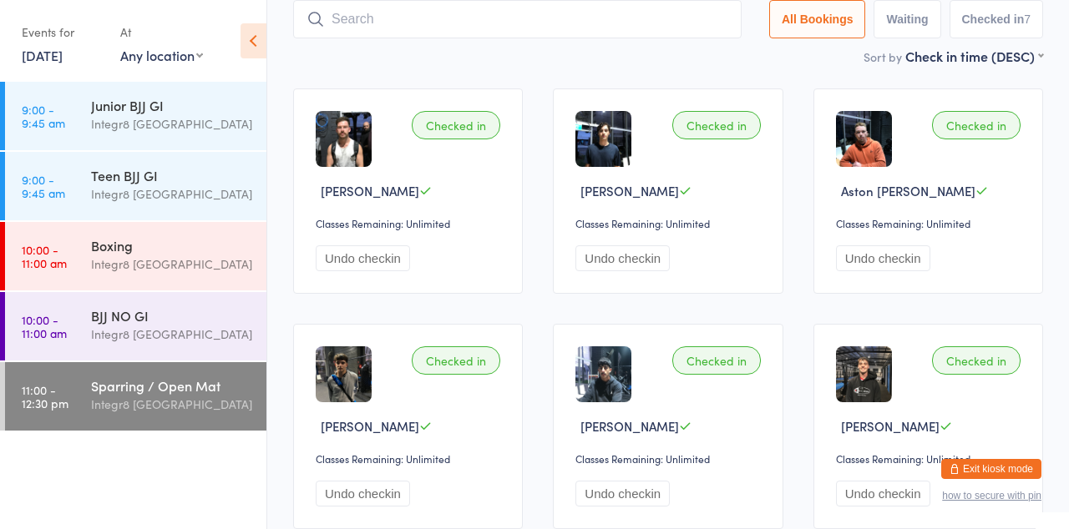
type input "M"
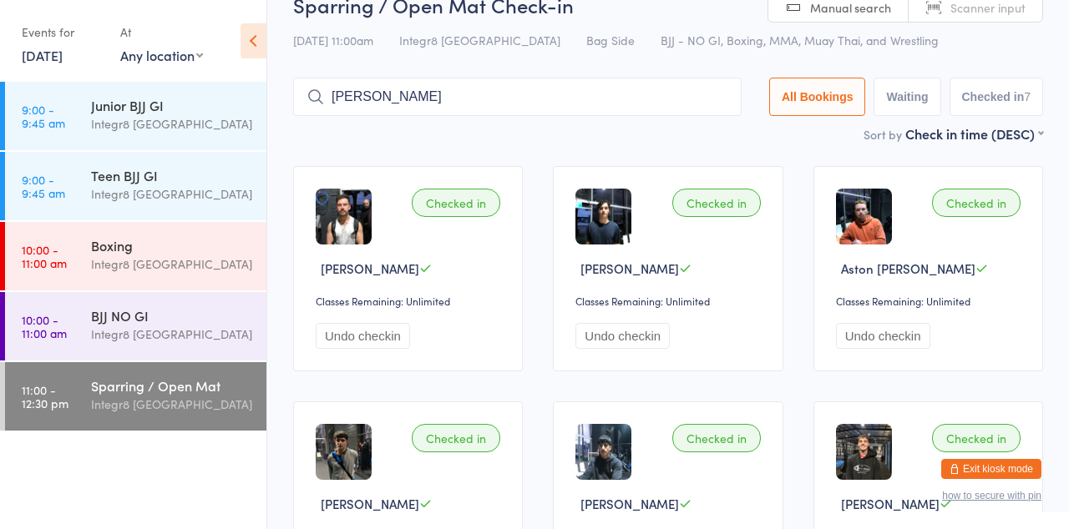
scroll to position [0, 0]
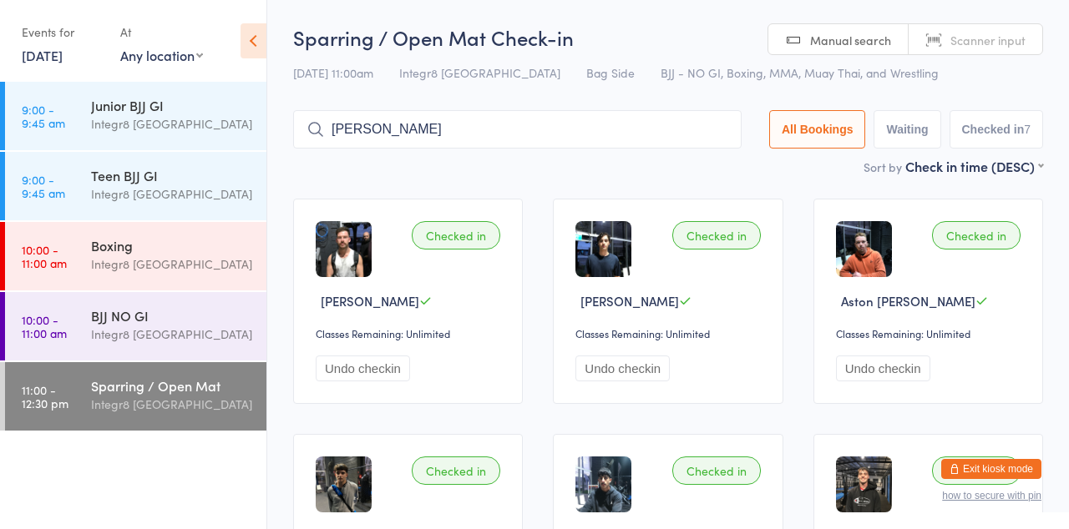
click at [416, 130] on input "[PERSON_NAME]" at bounding box center [517, 129] width 448 height 38
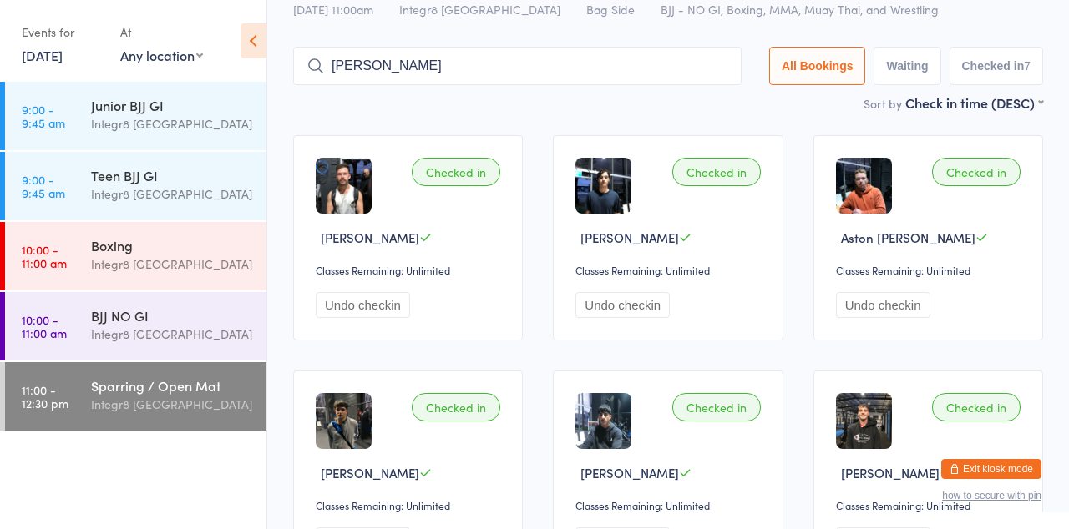
scroll to position [110, 0]
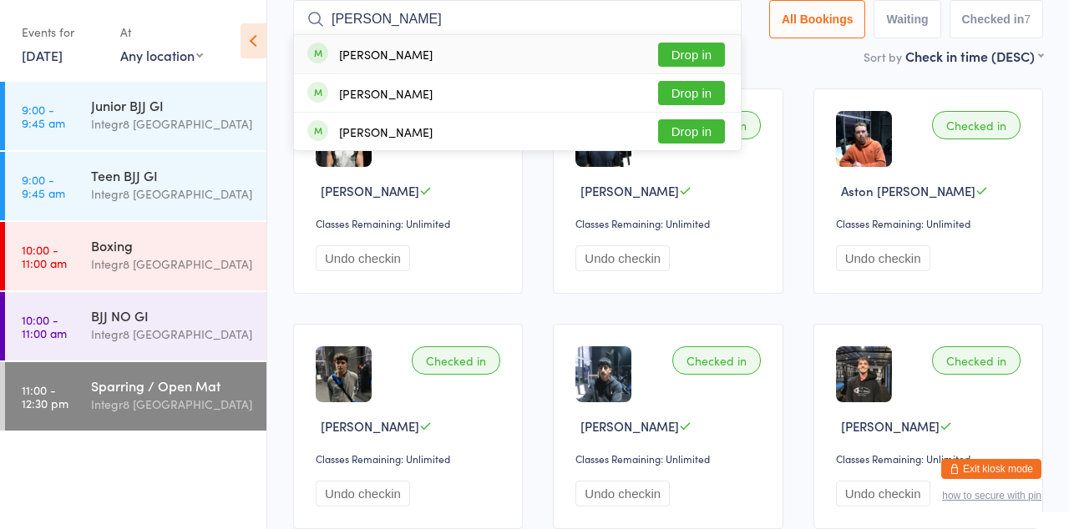
type input "[PERSON_NAME]"
click at [701, 36] on div "[PERSON_NAME] Drop in" at bounding box center [517, 54] width 447 height 38
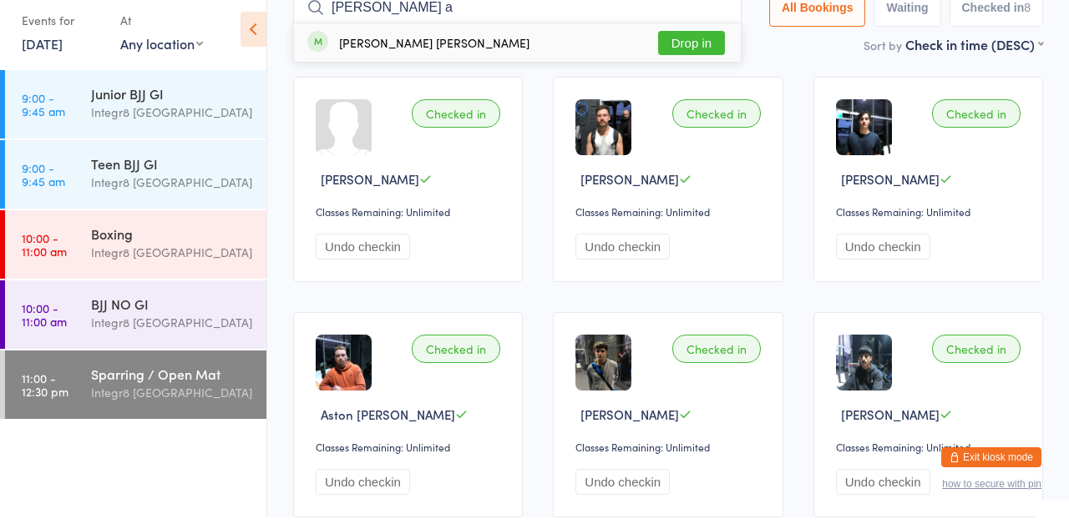
type input "[PERSON_NAME] a"
click at [705, 49] on button "Drop in" at bounding box center [691, 55] width 67 height 24
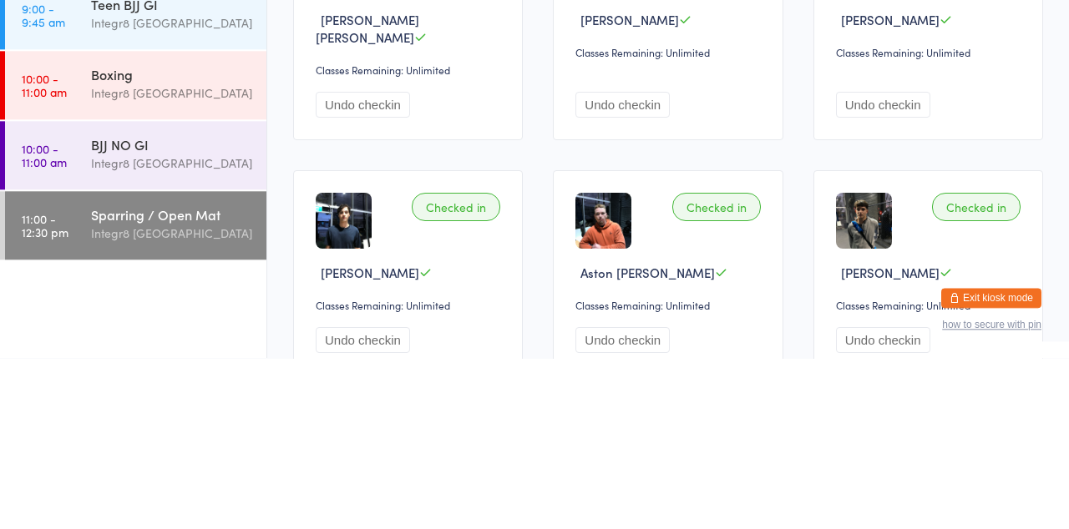
click at [147, 329] on div "Integr8 [GEOGRAPHIC_DATA]" at bounding box center [171, 334] width 161 height 19
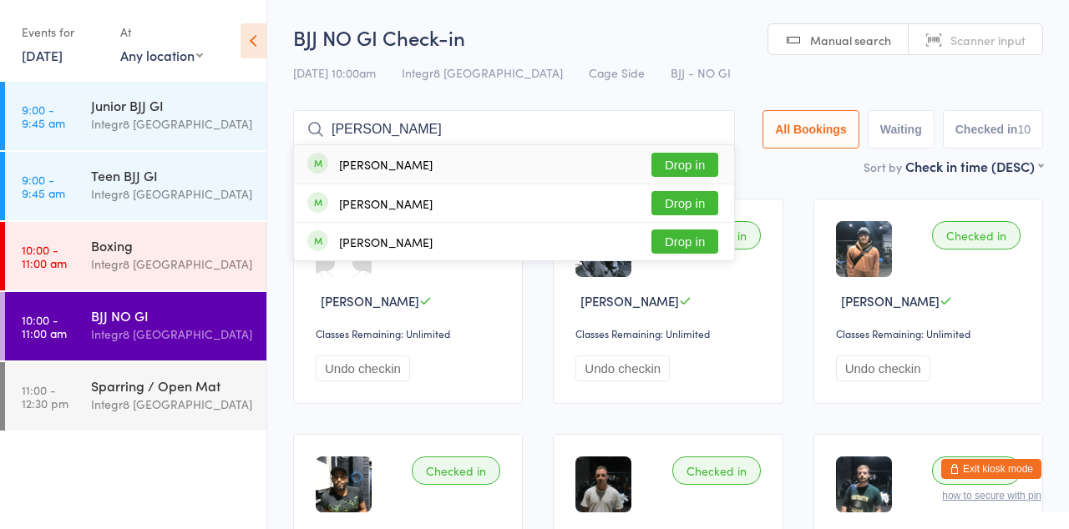
type input "[PERSON_NAME]"
click at [718, 169] on button "Drop in" at bounding box center [684, 165] width 67 height 24
